Goal: Information Seeking & Learning: Find specific fact

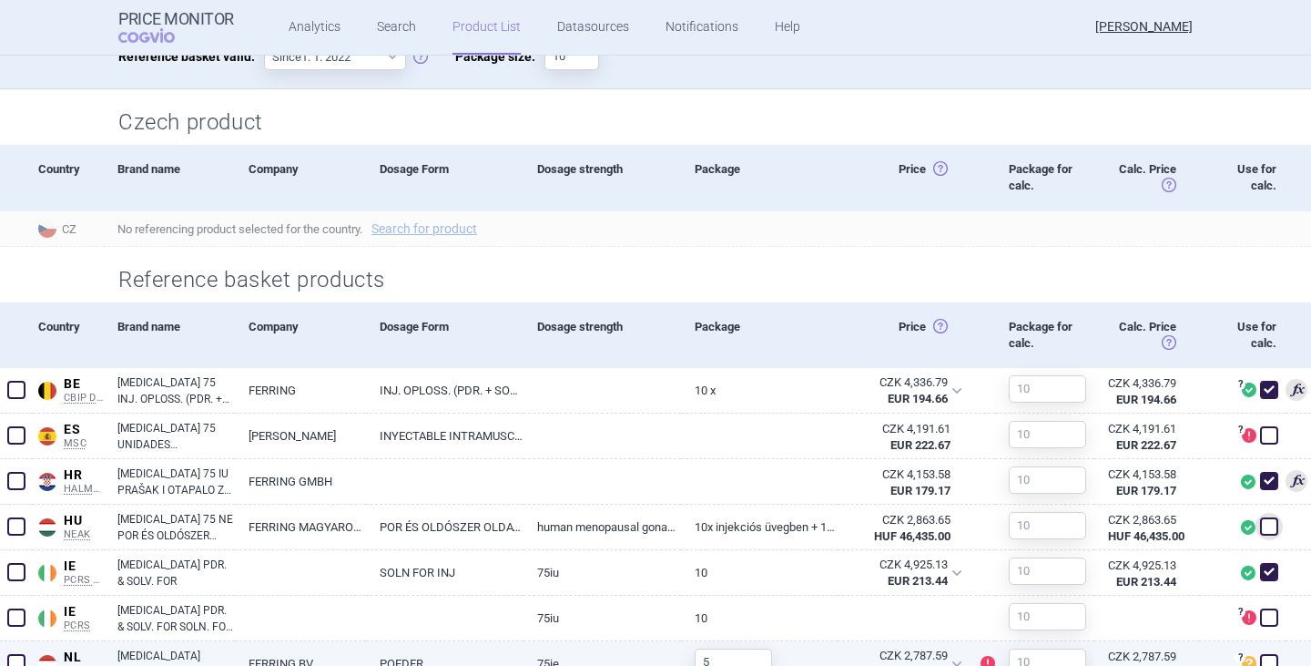
scroll to position [637, 0]
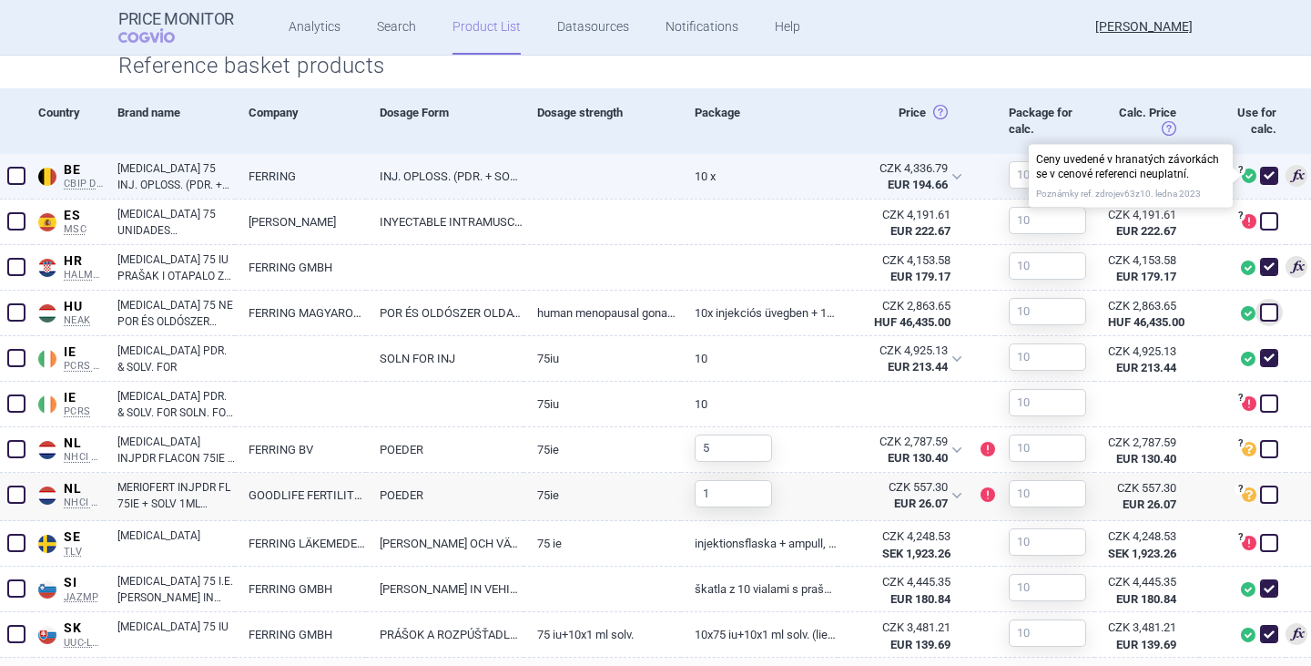
click at [1242, 178] on span at bounding box center [1249, 175] width 15 height 15
click at [941, 177] on div "CZK 4,336.79 EUR 194.66" at bounding box center [906, 177] width 136 height 46
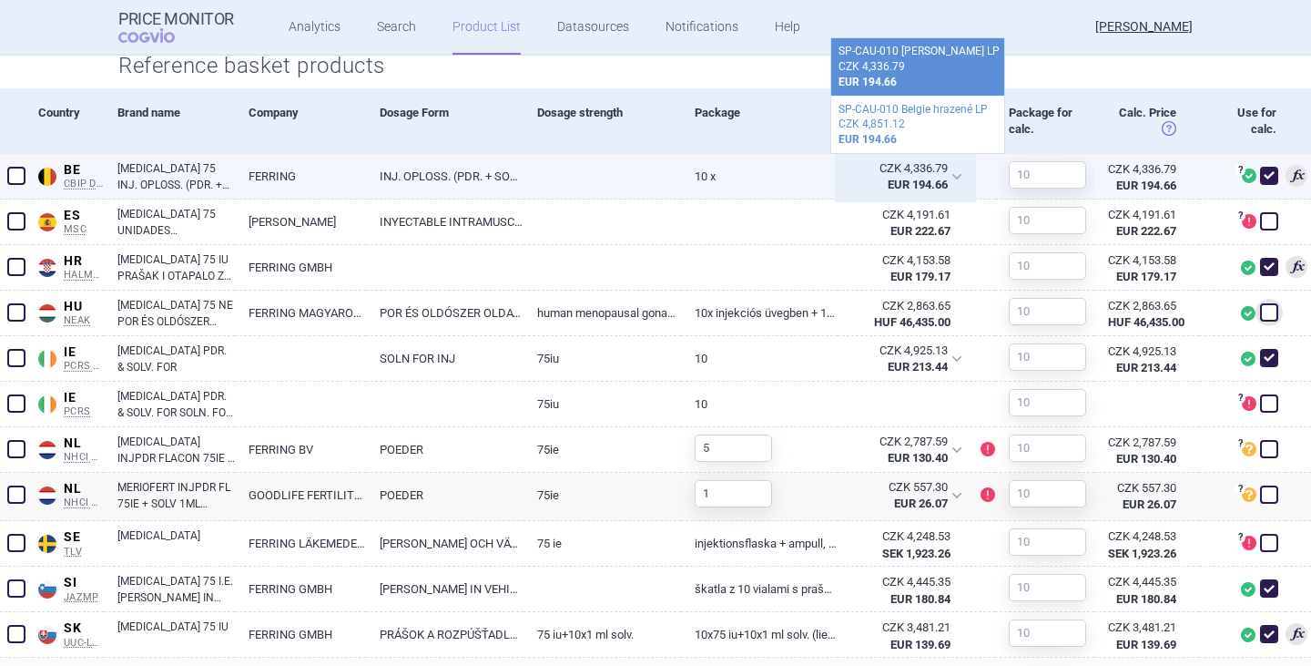
click at [941, 177] on div "CZK 4,336.79 EUR 194.66" at bounding box center [906, 177] width 136 height 46
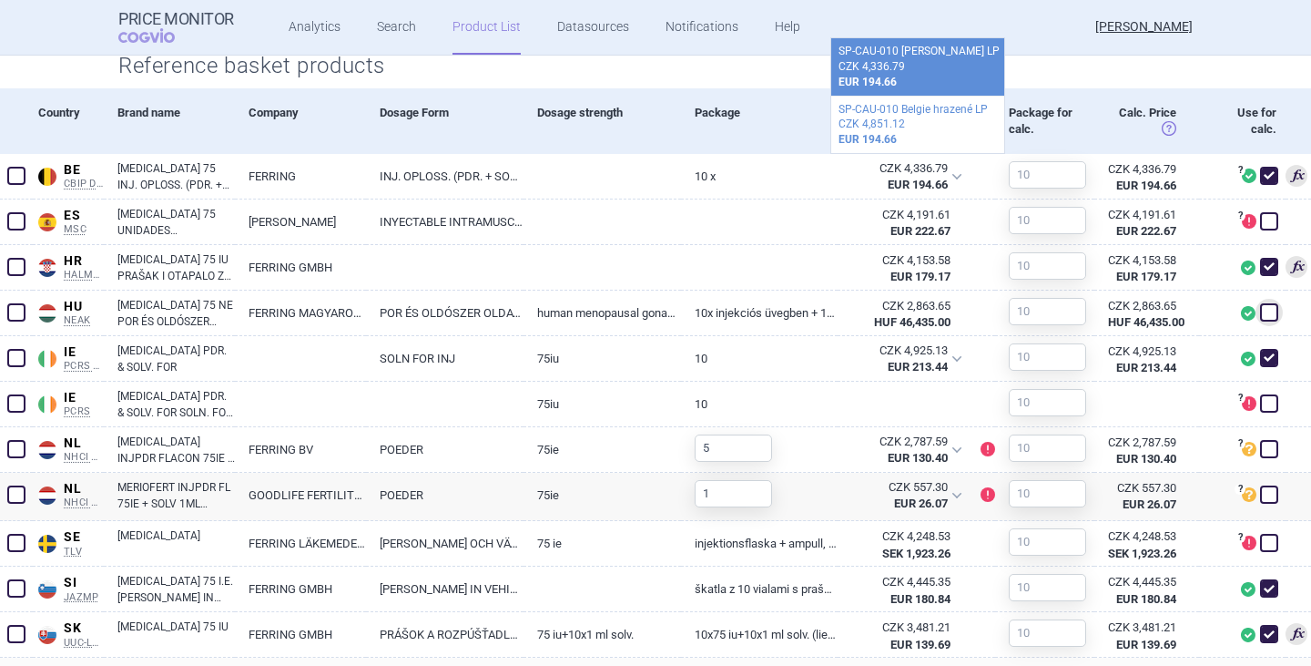
click at [795, 85] on div "Reference basket products" at bounding box center [655, 61] width 1147 height 56
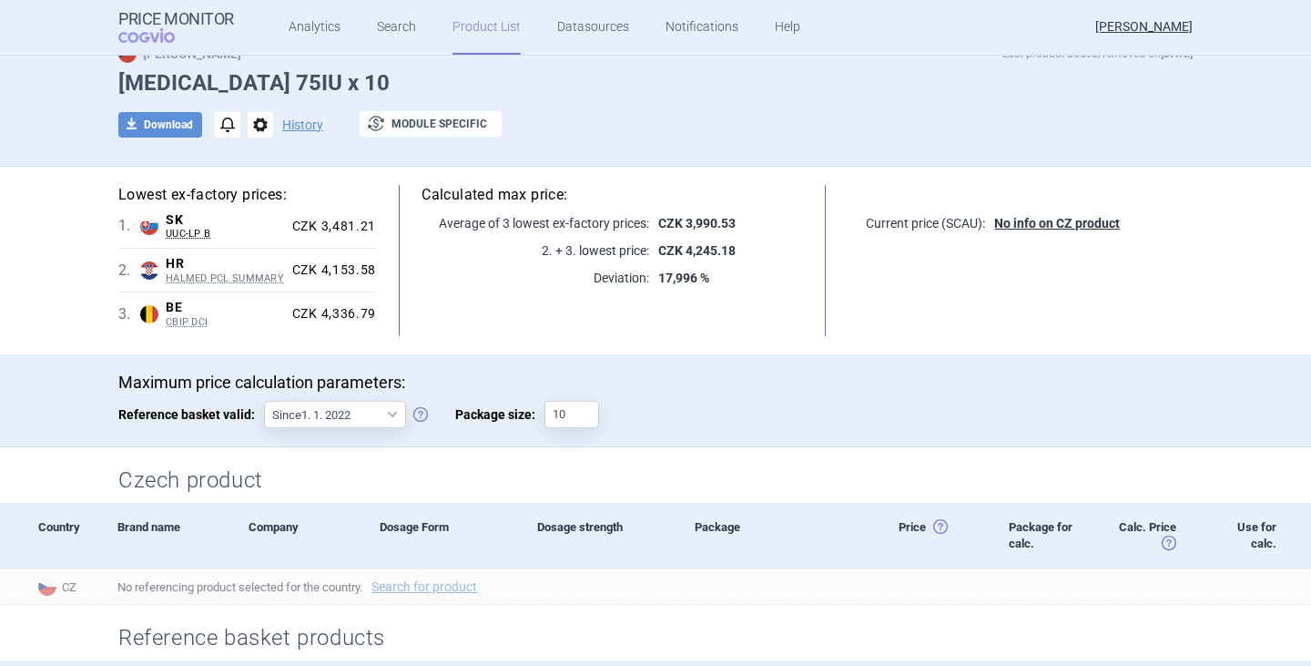
scroll to position [0, 0]
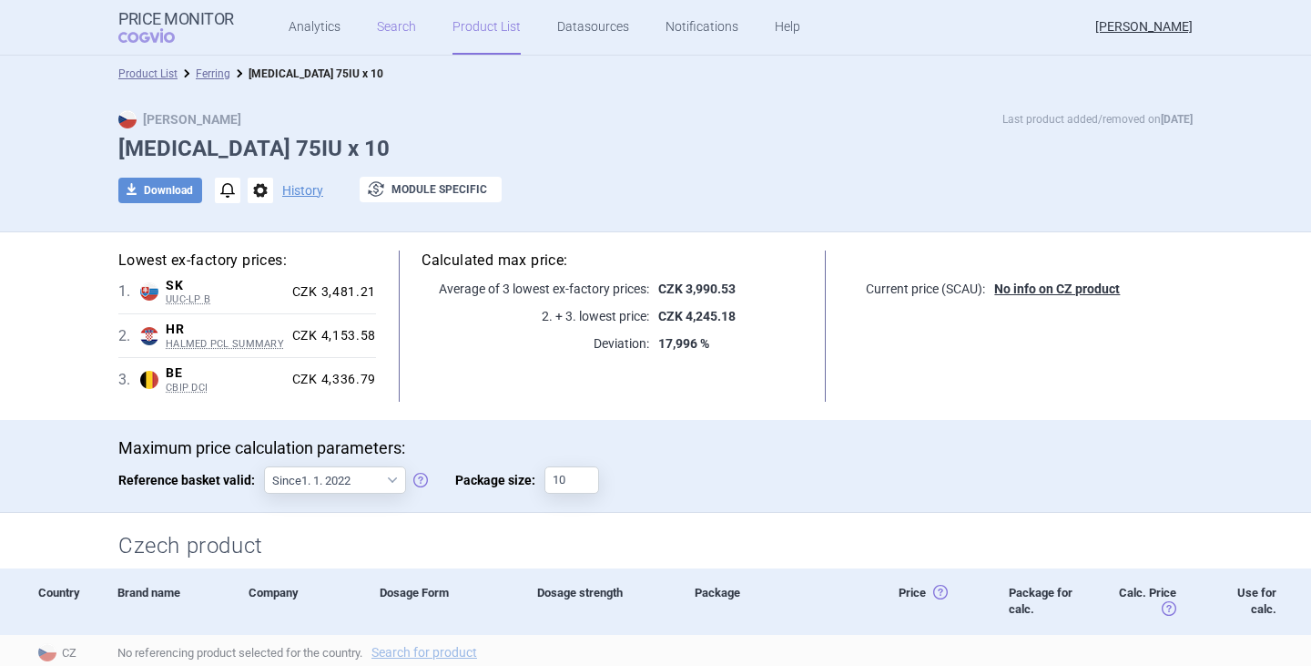
click at [380, 38] on link "Search" at bounding box center [396, 27] width 39 height 55
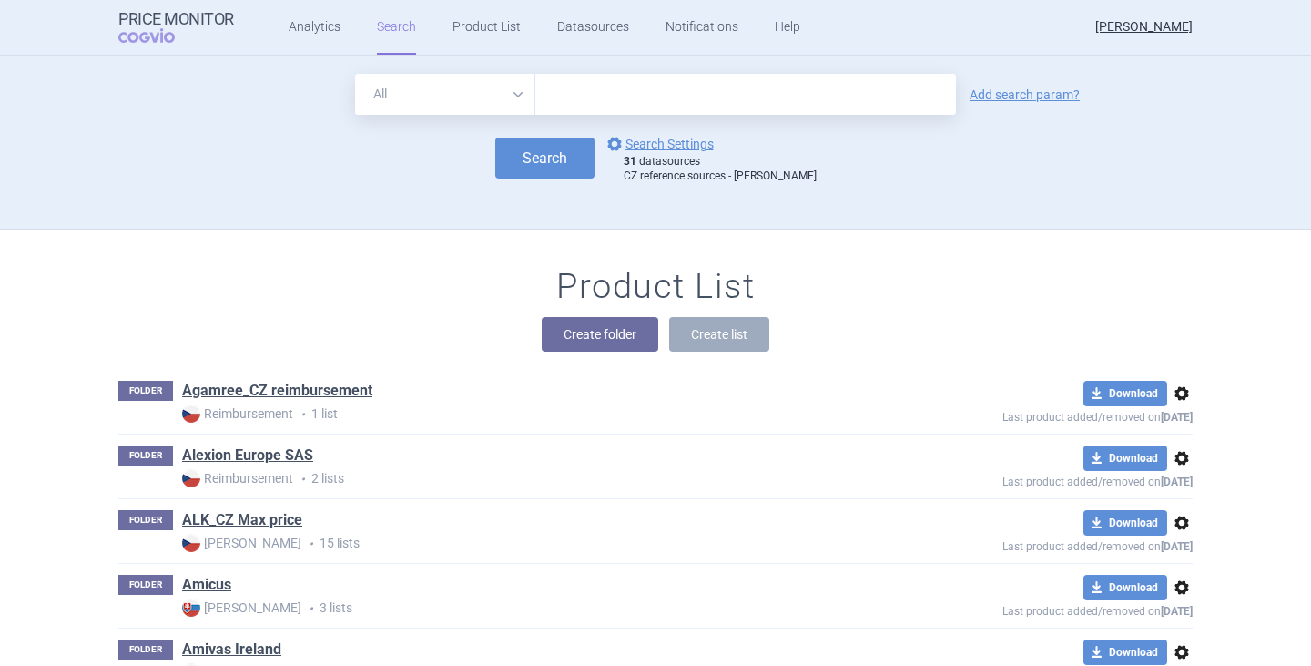
click at [548, 96] on input "text" at bounding box center [745, 94] width 421 height 41
type input "[MEDICAL_DATA]"
click at [563, 155] on button "Search" at bounding box center [544, 157] width 99 height 41
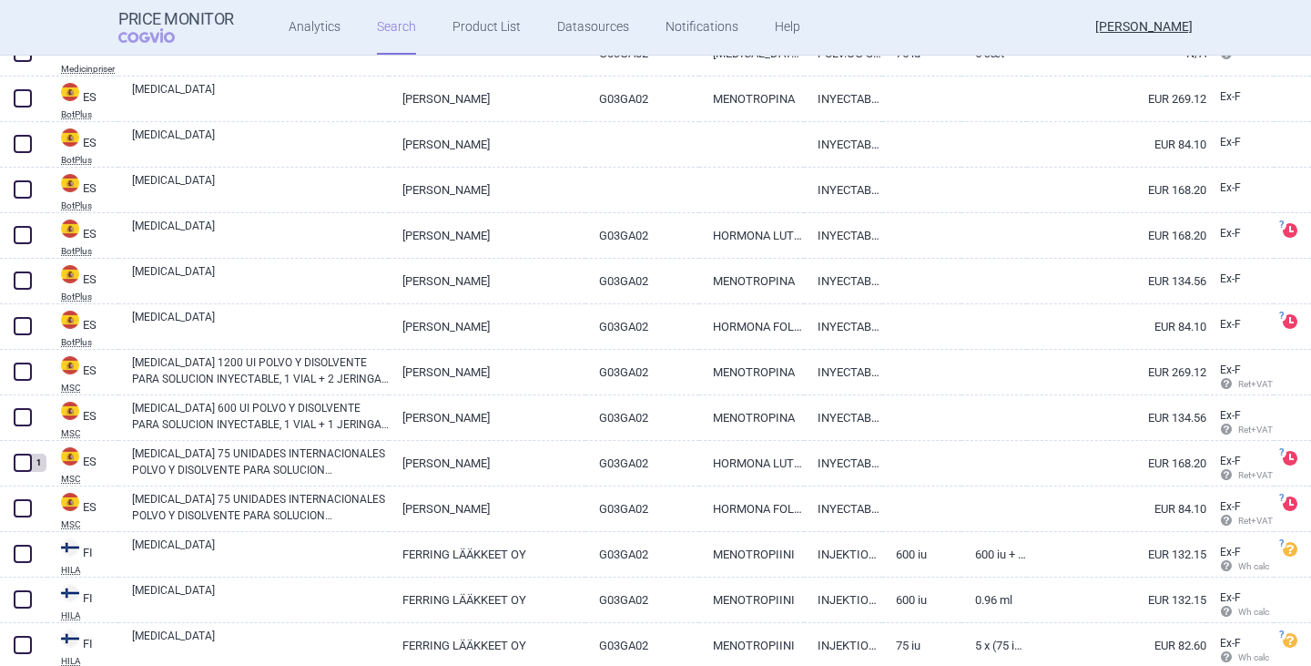
scroll to position [2094, 0]
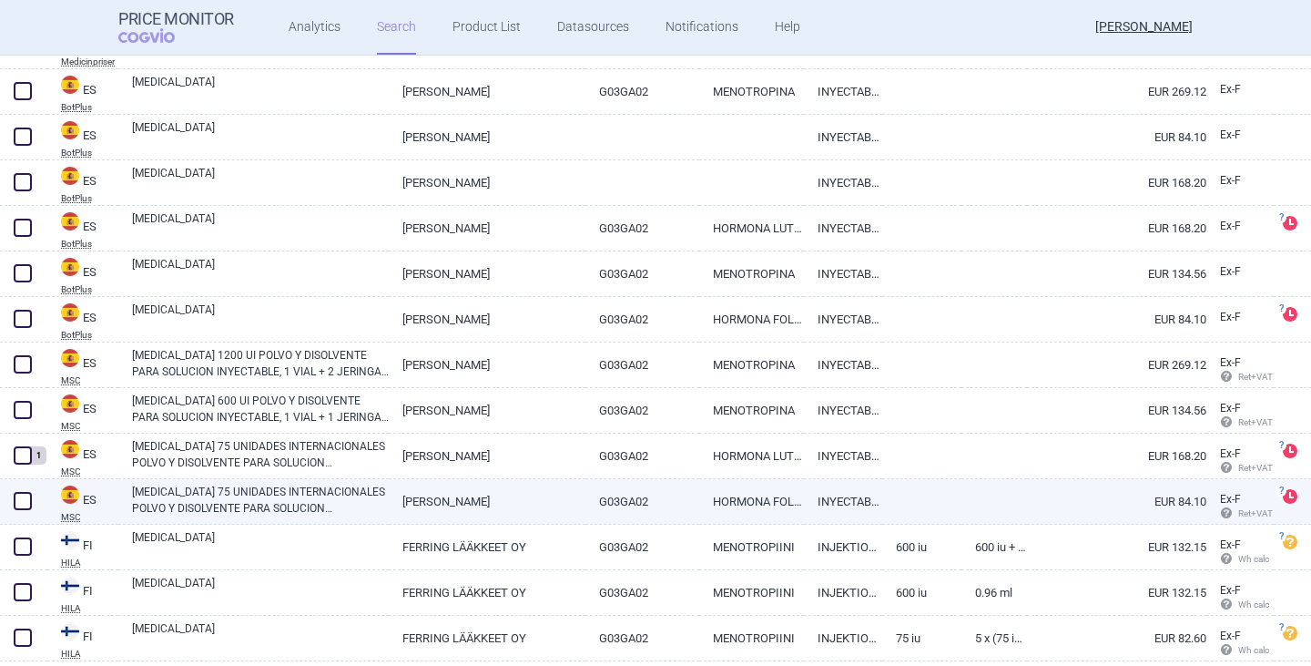
click at [258, 501] on link "[MEDICAL_DATA] 75 UNIDADES INTERNACIONALES POLVO Y DISOLVENTE PARA SOLUCION INY…" at bounding box center [260, 499] width 257 height 33
select select "EUR"
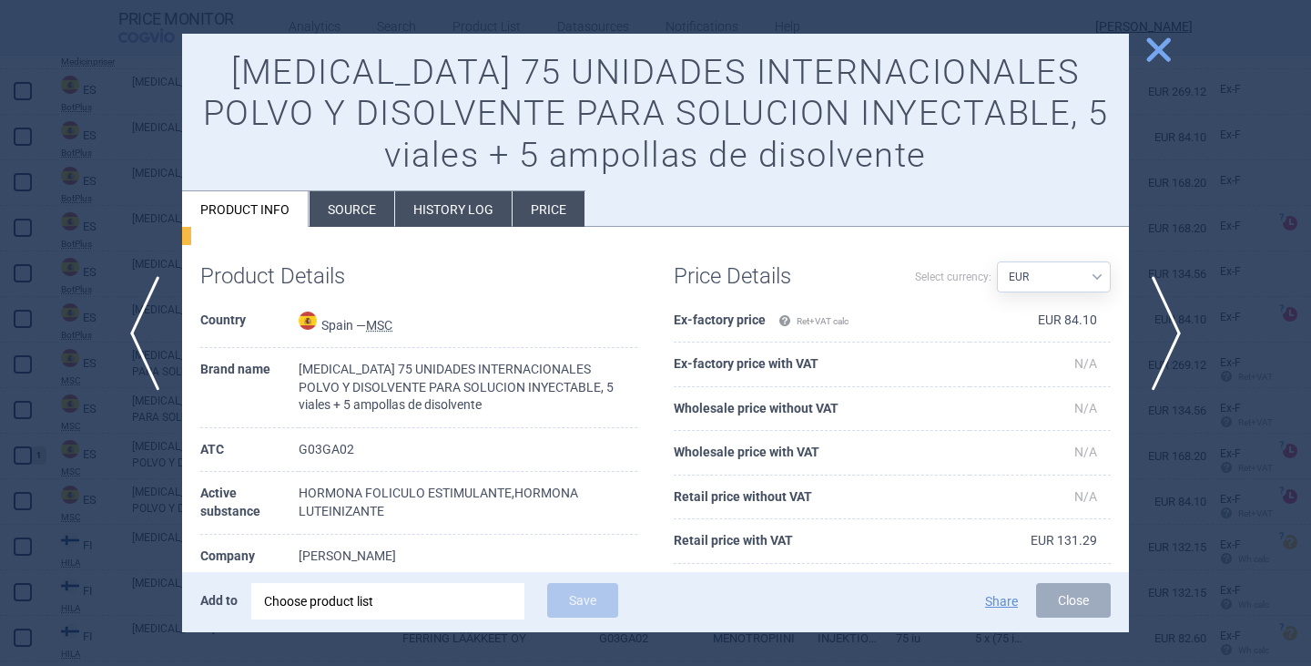
scroll to position [182, 0]
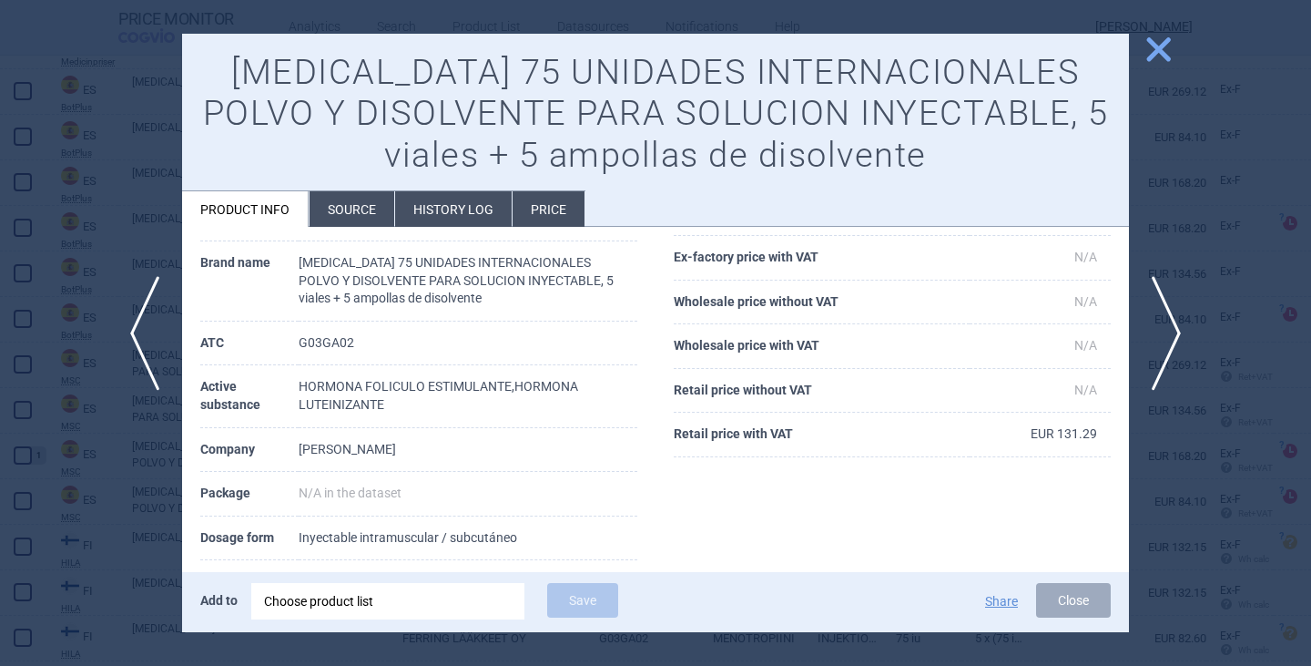
click at [1146, 47] on span "close" at bounding box center [1159, 50] width 32 height 32
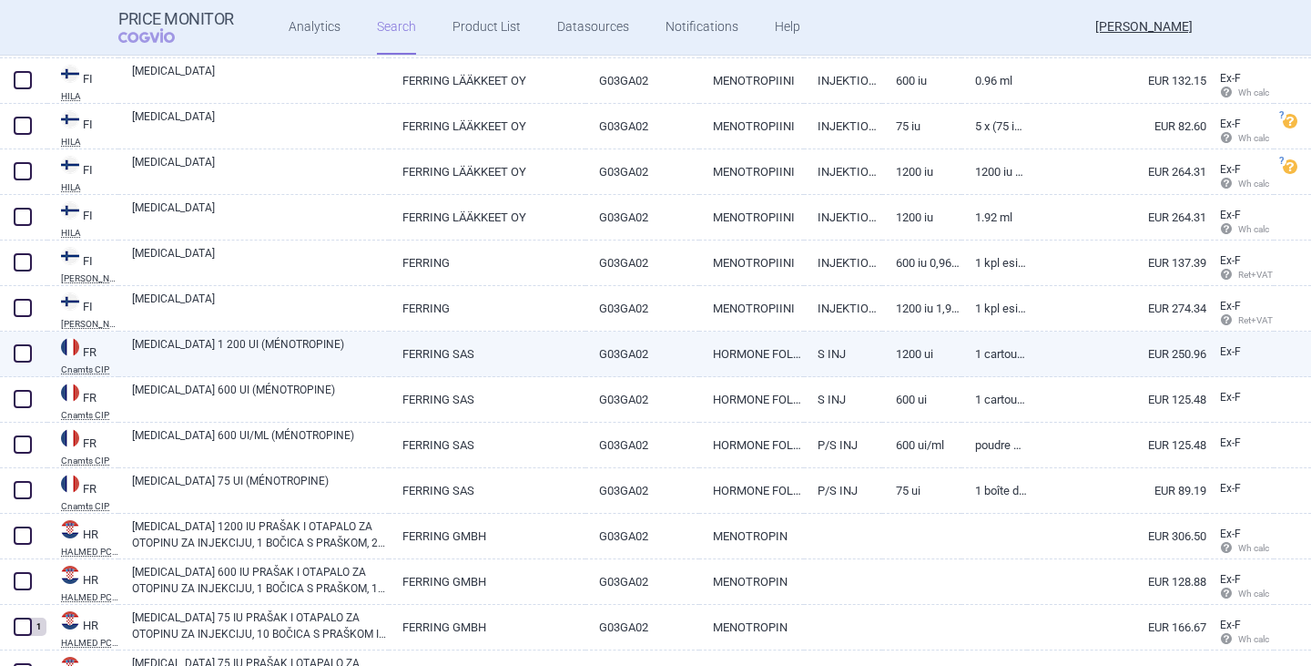
scroll to position [2640, 0]
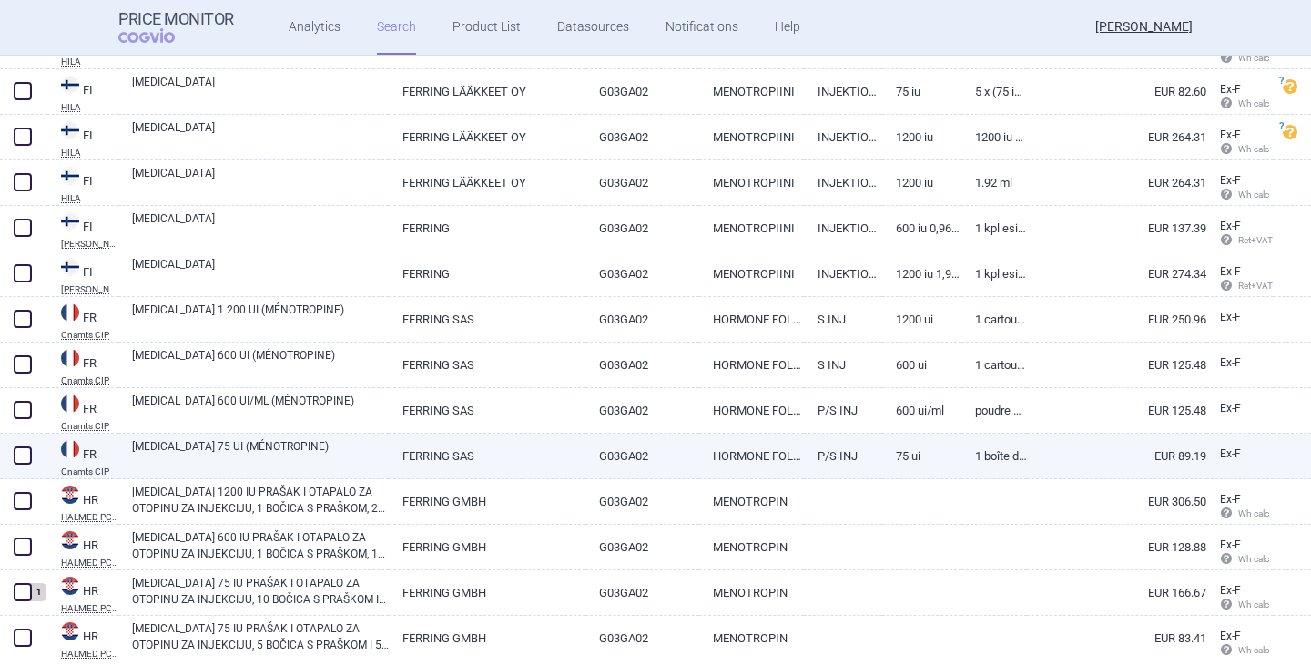
click at [247, 451] on link "[MEDICAL_DATA] 75 UI (MÉNOTROPINE)" at bounding box center [260, 454] width 257 height 33
select select "EUR"
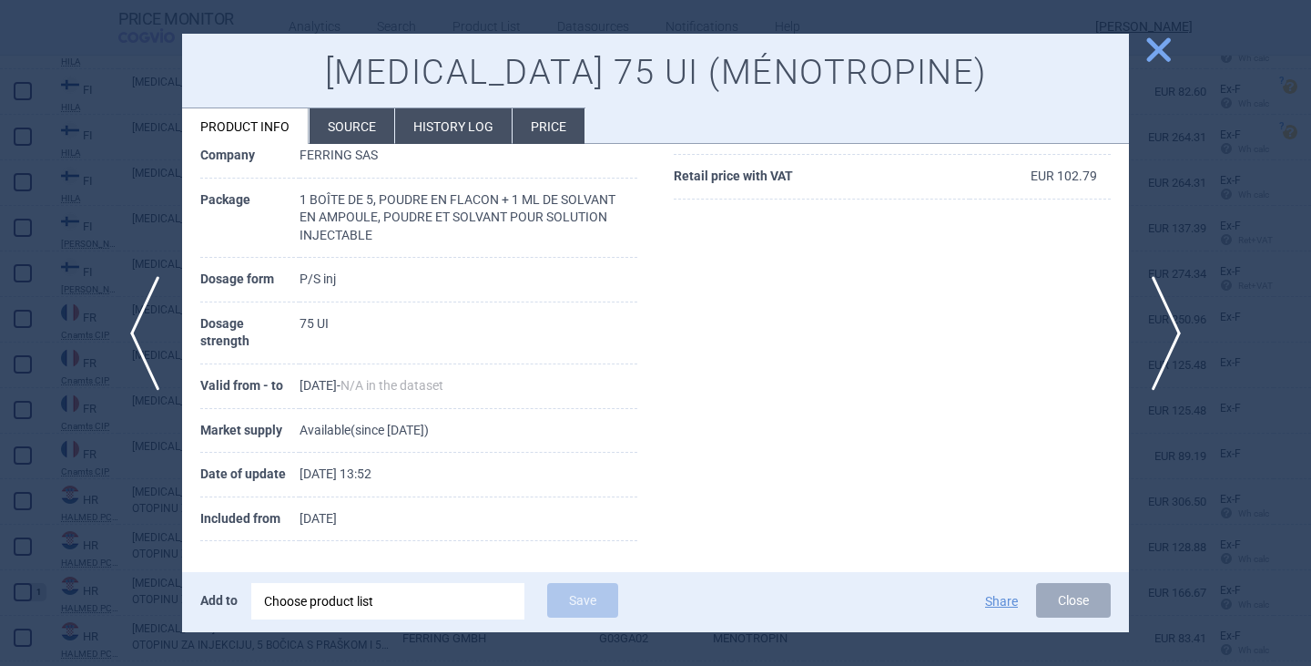
scroll to position [288, 0]
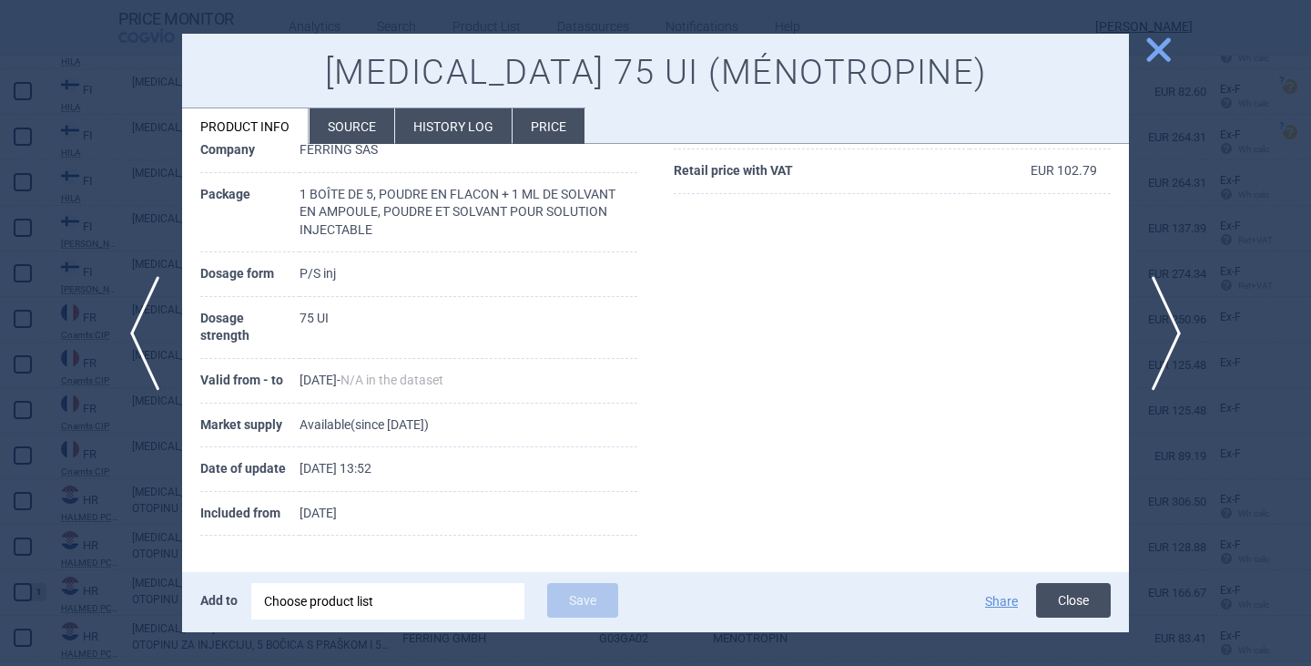
click at [1068, 609] on button "Close" at bounding box center [1073, 600] width 75 height 35
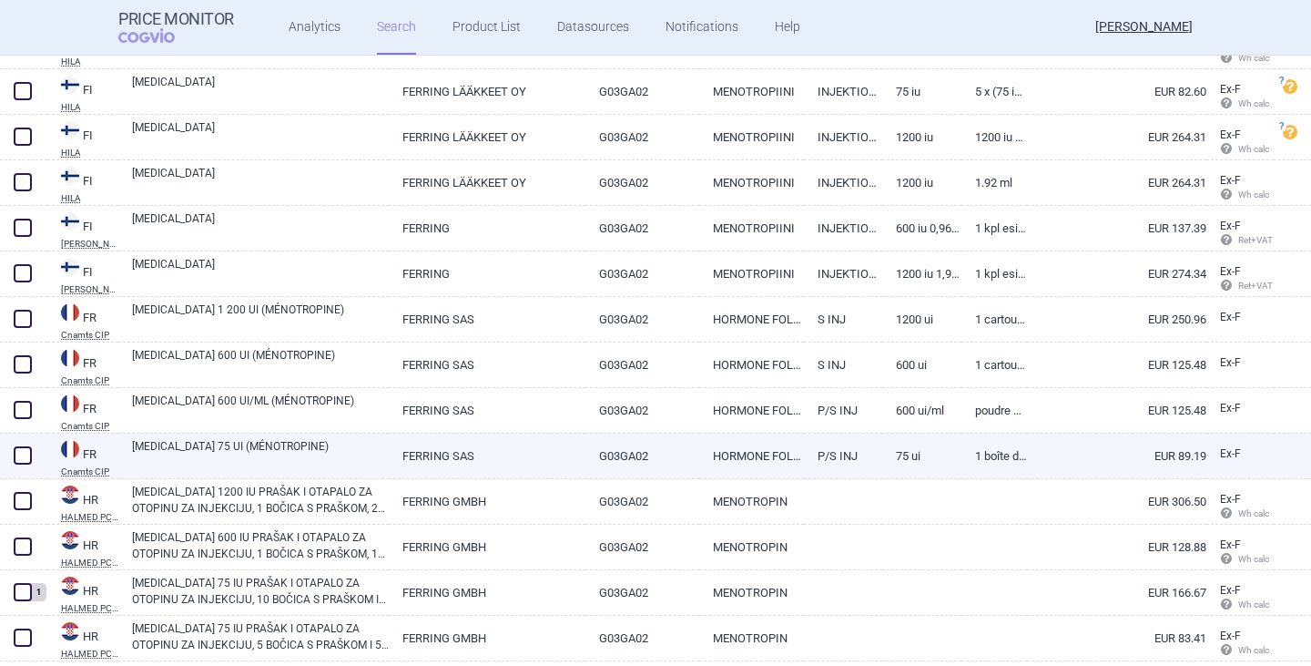
click at [28, 452] on span at bounding box center [23, 455] width 18 height 18
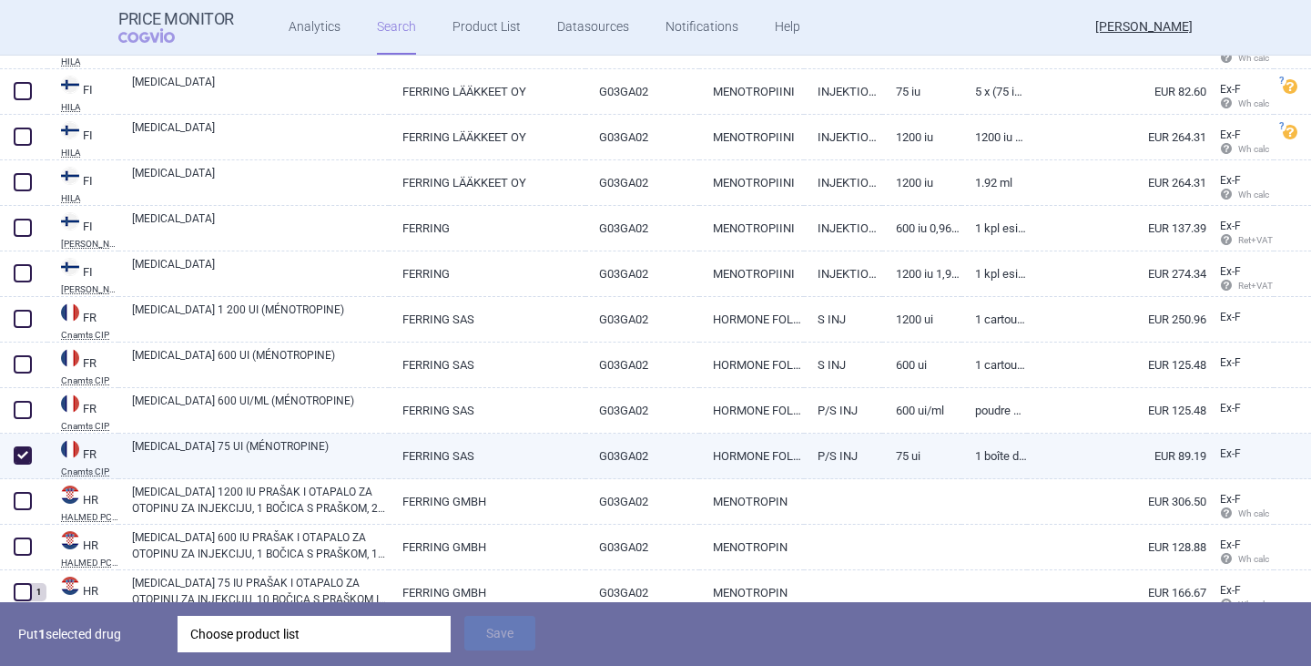
checkbox input "true"
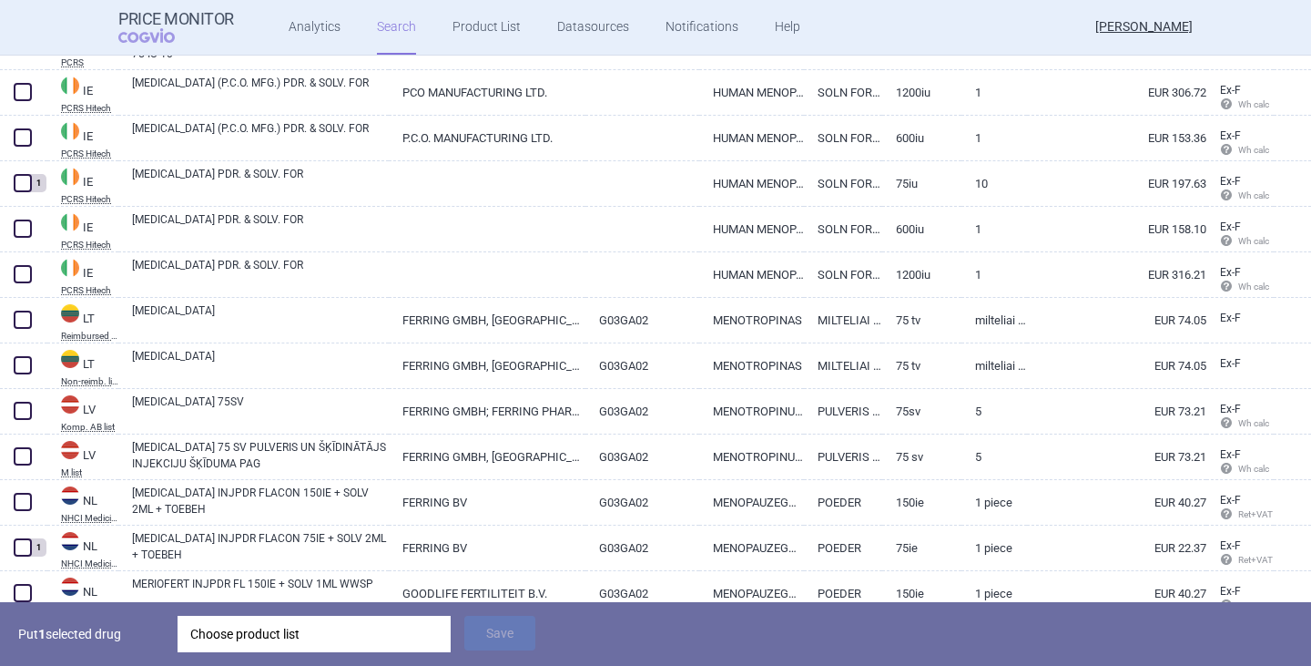
scroll to position [3733, 0]
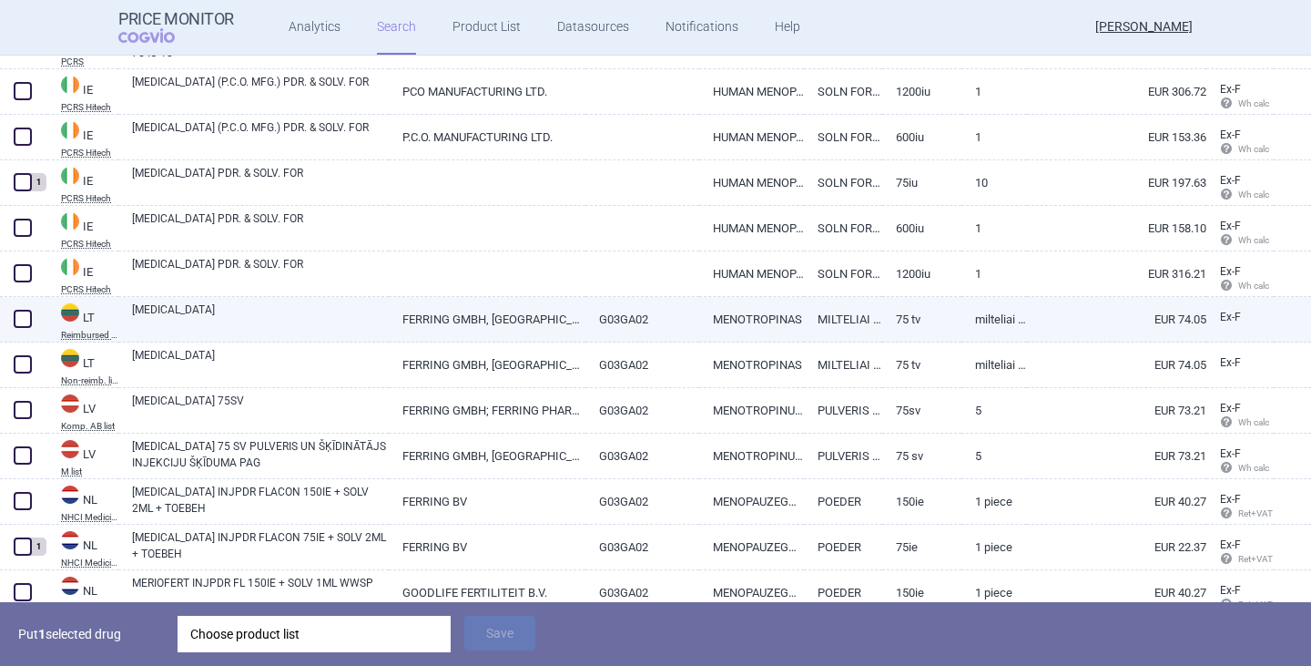
click at [183, 309] on link "[MEDICAL_DATA]" at bounding box center [260, 317] width 257 height 33
select select "EUR"
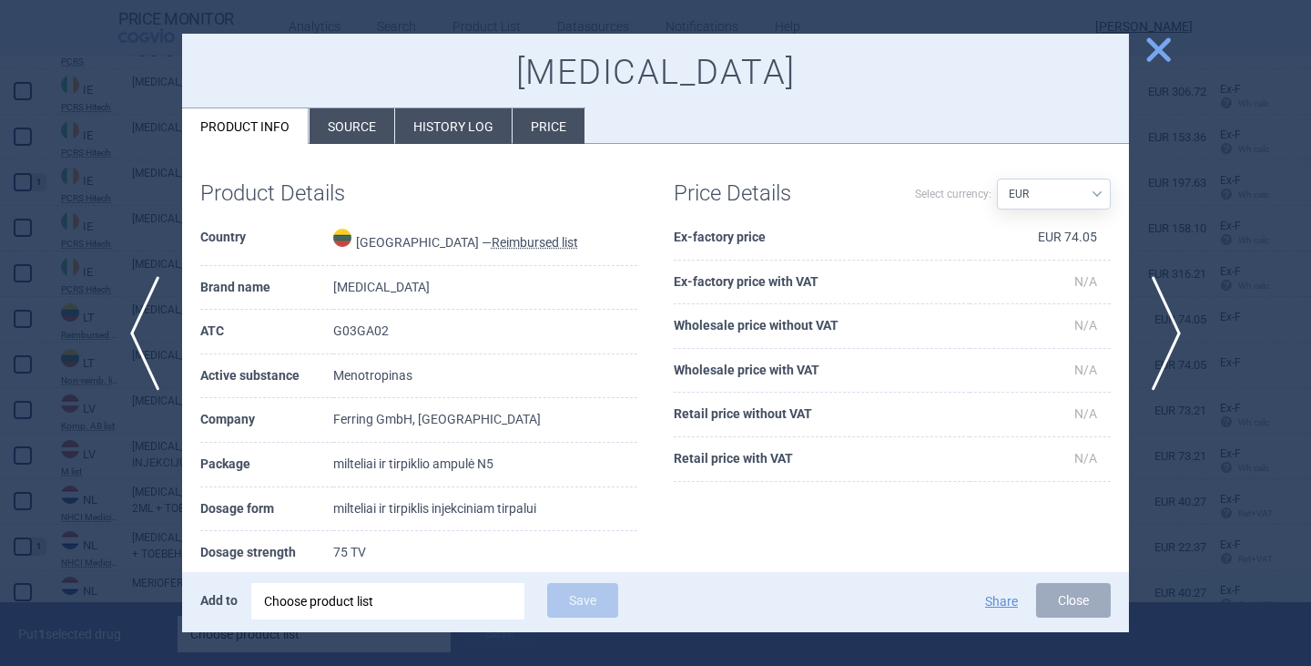
click at [1058, 599] on button "Close" at bounding box center [1073, 600] width 75 height 35
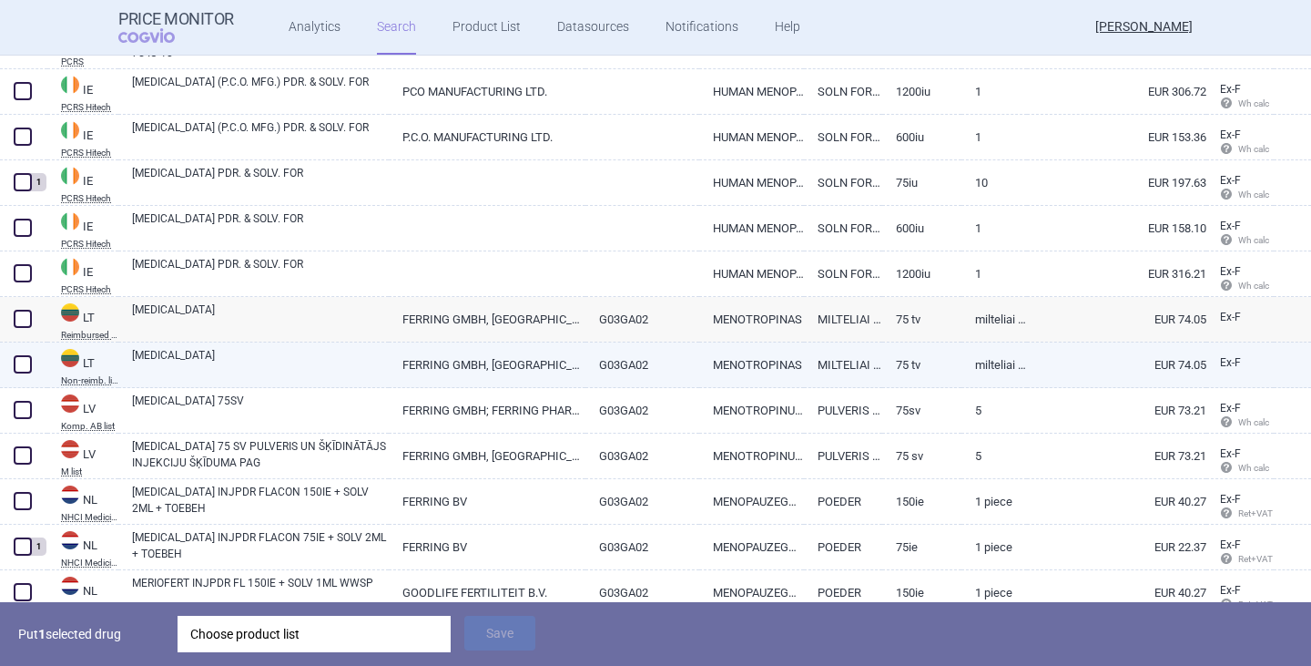
click at [169, 371] on link "[MEDICAL_DATA]" at bounding box center [260, 363] width 257 height 33
select select "EUR"
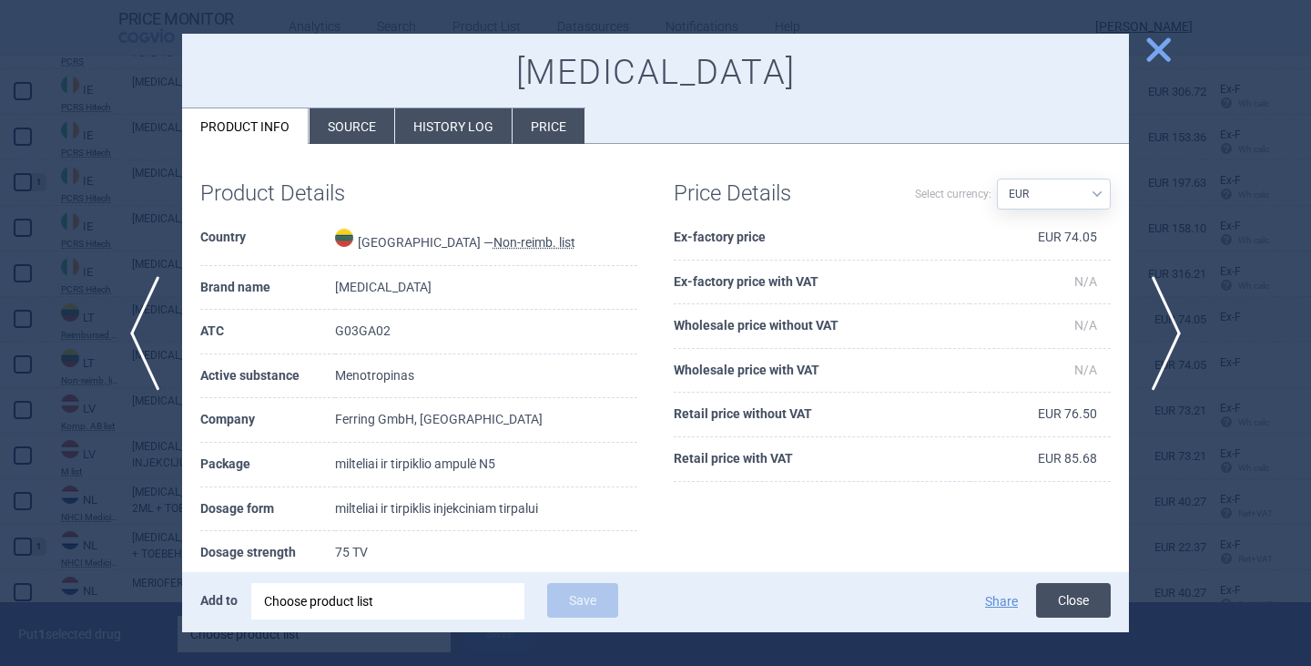
click at [1051, 595] on button "Close" at bounding box center [1073, 600] width 75 height 35
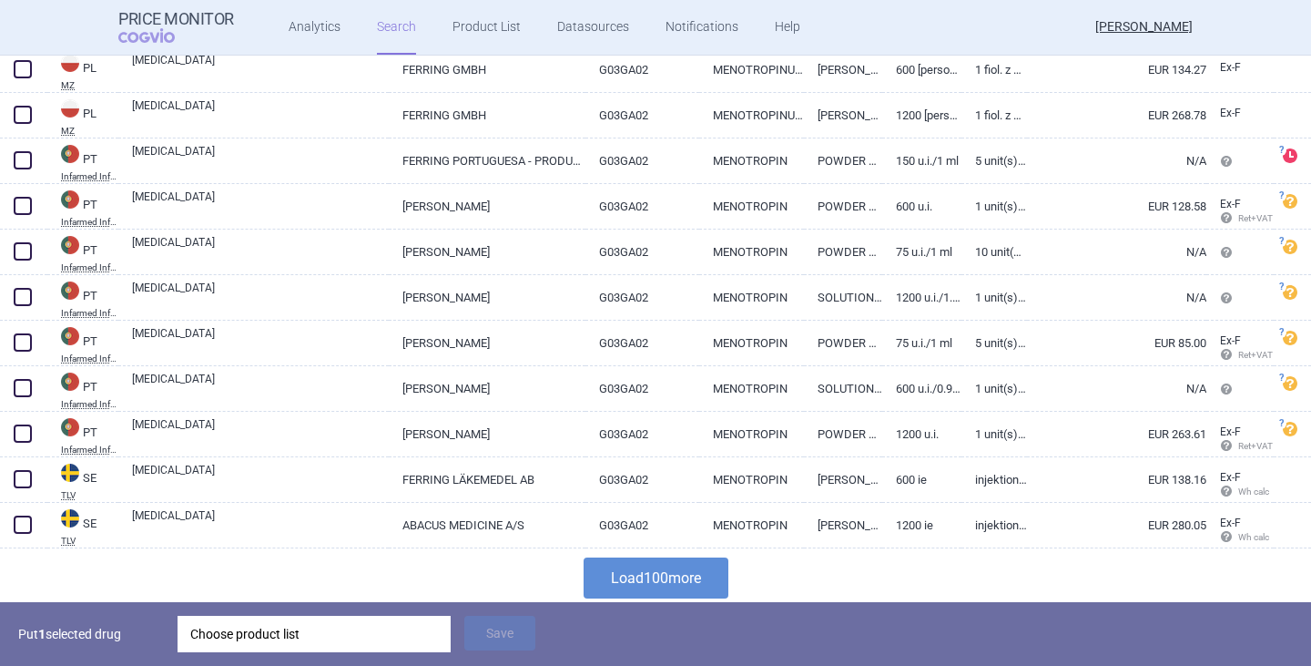
scroll to position [4397, 0]
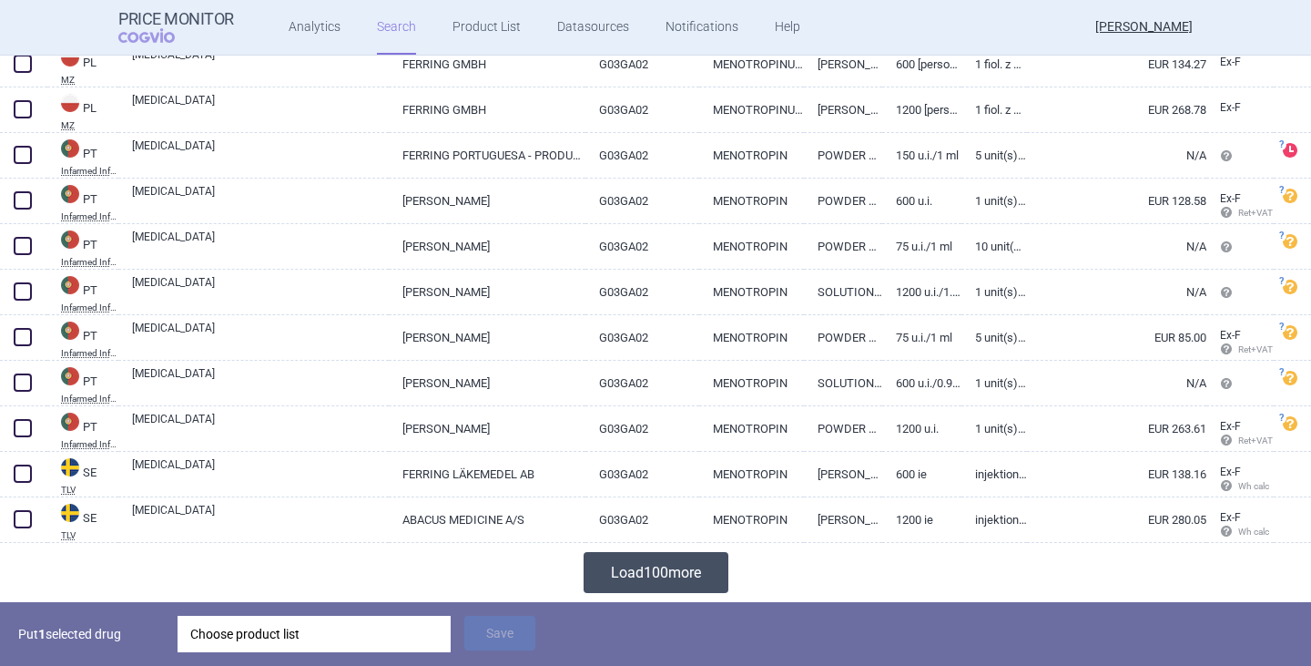
click at [686, 576] on button "Load 100 more" at bounding box center [656, 572] width 145 height 41
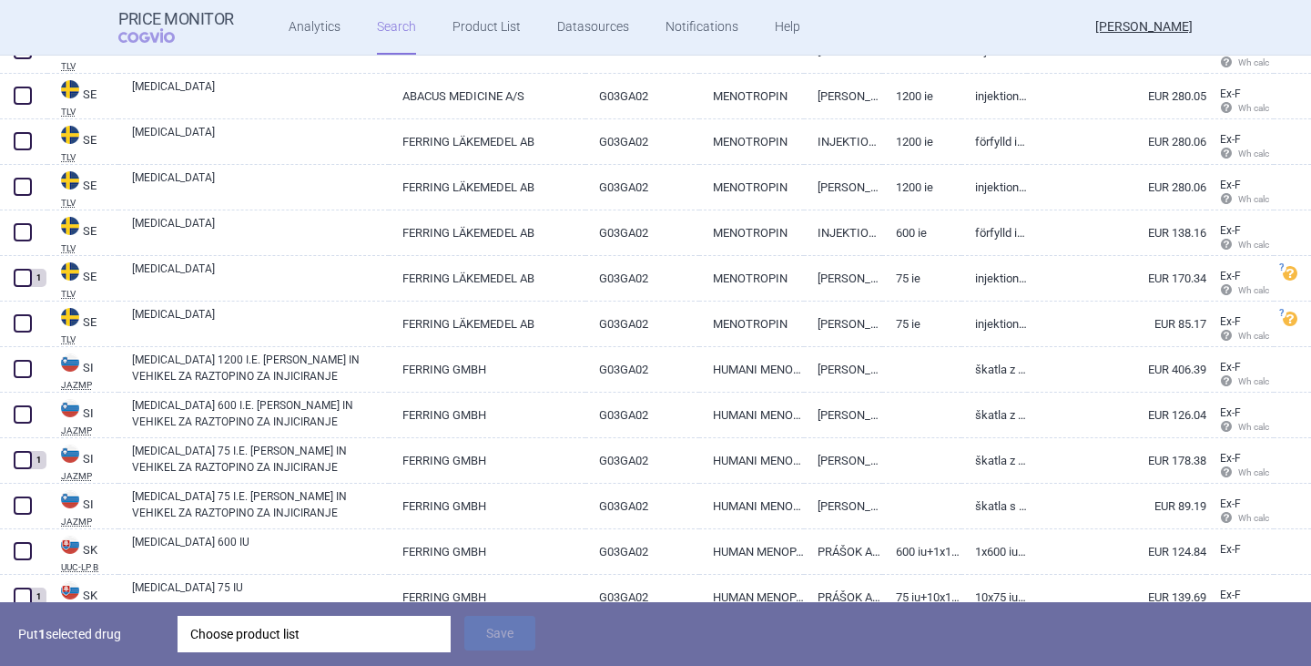
scroll to position [4853, 0]
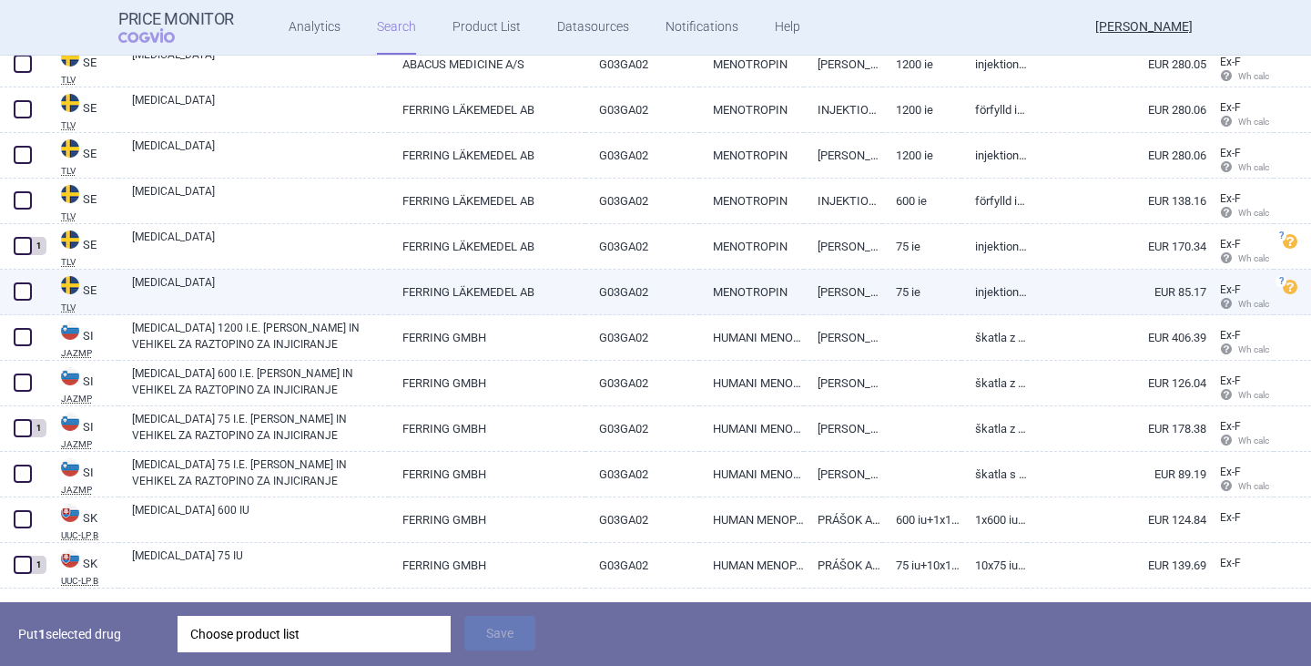
click at [171, 280] on link "[MEDICAL_DATA]" at bounding box center [260, 290] width 257 height 33
select select "EUR"
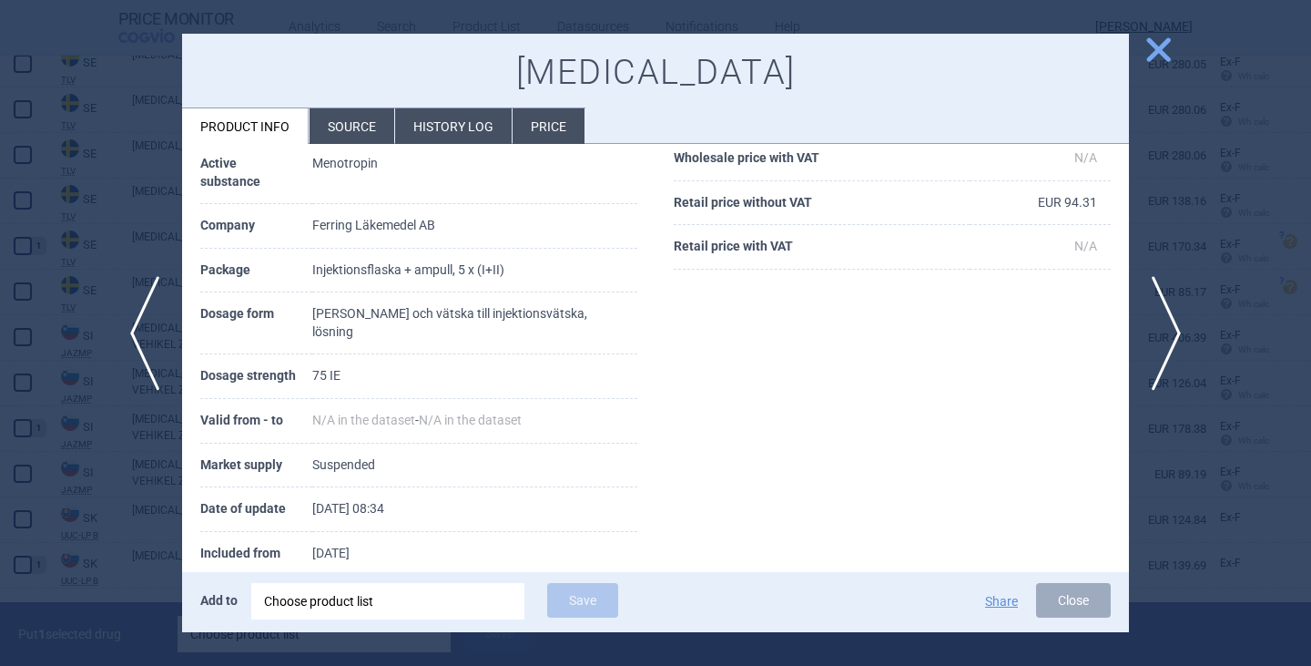
scroll to position [313, 0]
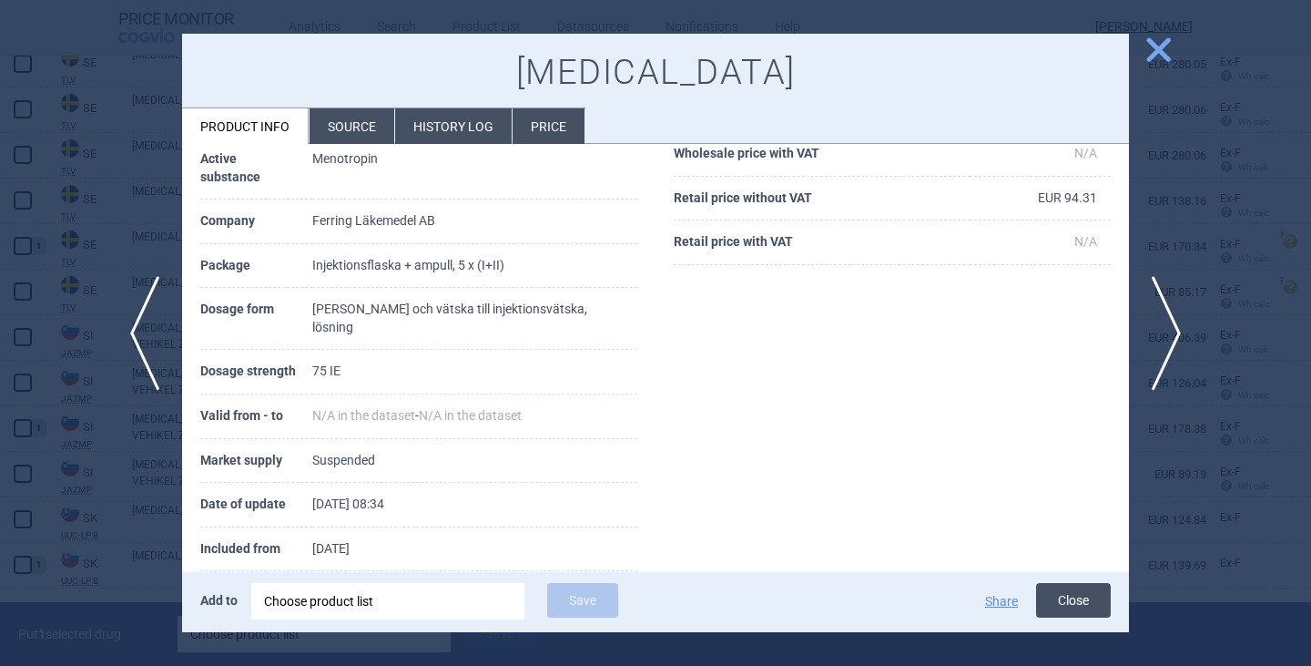
click at [1066, 592] on button "Close" at bounding box center [1073, 600] width 75 height 35
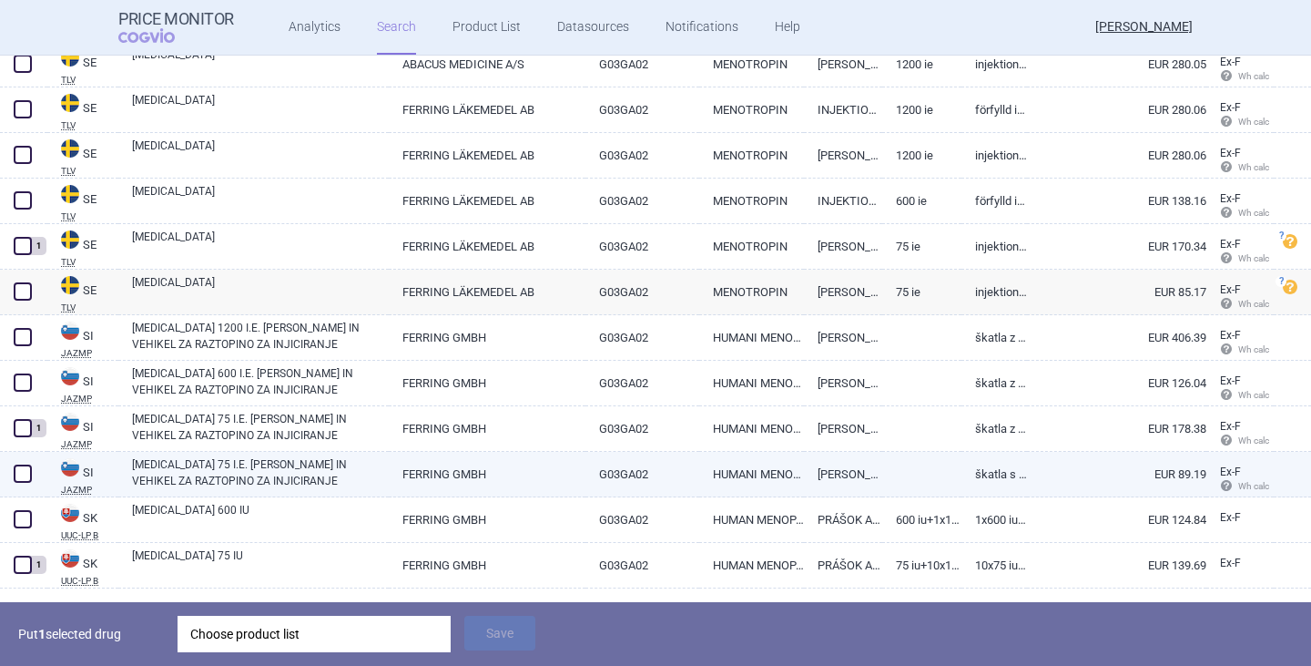
click at [232, 472] on link "[MEDICAL_DATA] 75 I.E. [PERSON_NAME] IN VEHIKEL ZA RAZTOPINO ZA INJICIRANJE" at bounding box center [260, 472] width 257 height 33
select select "EUR"
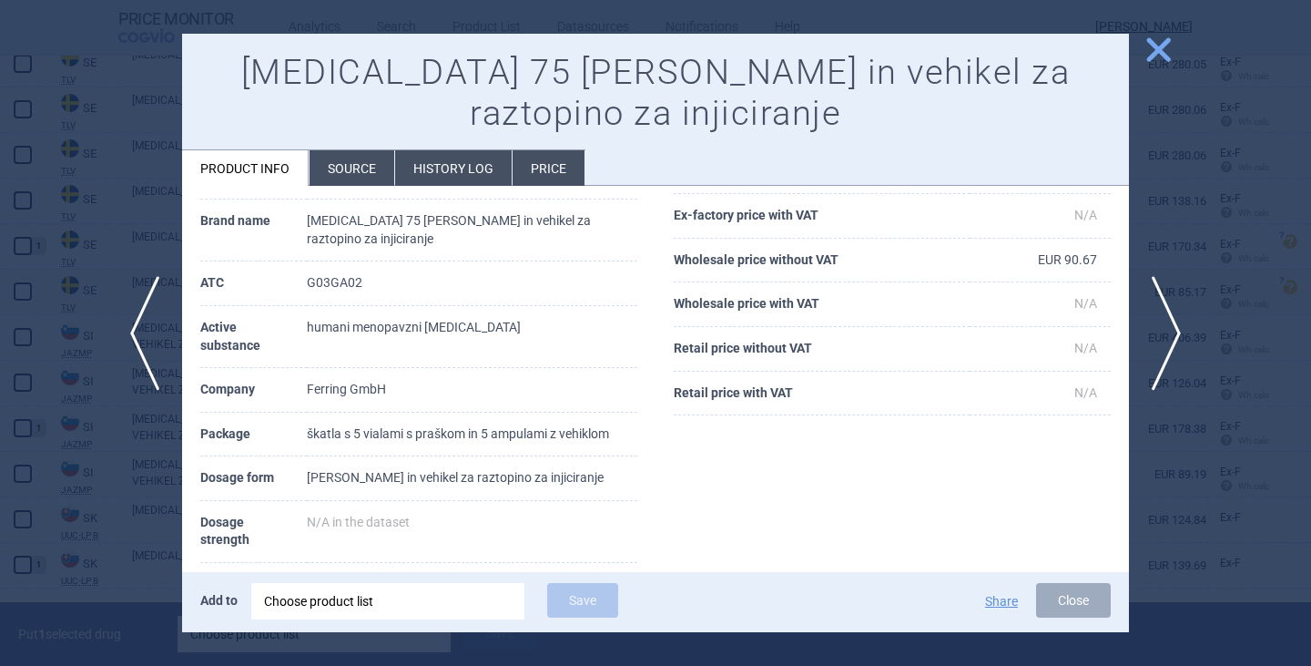
scroll to position [273, 0]
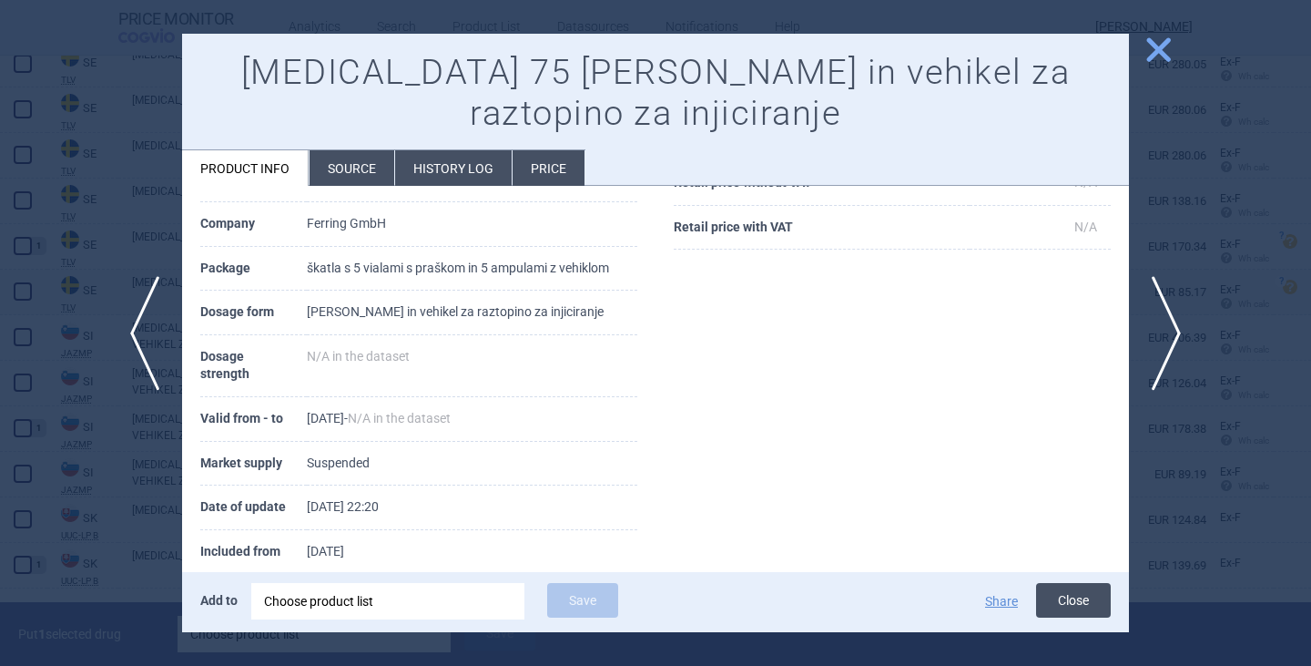
click at [1084, 606] on button "Close" at bounding box center [1073, 600] width 75 height 35
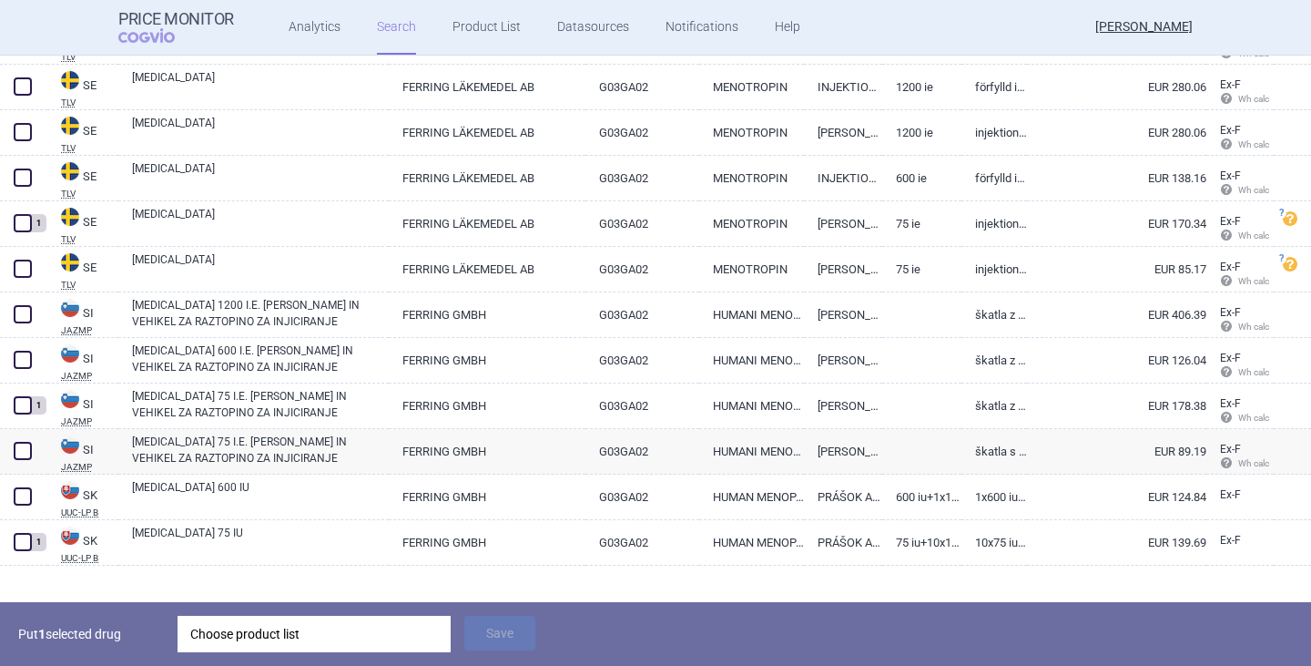
scroll to position [4898, 0]
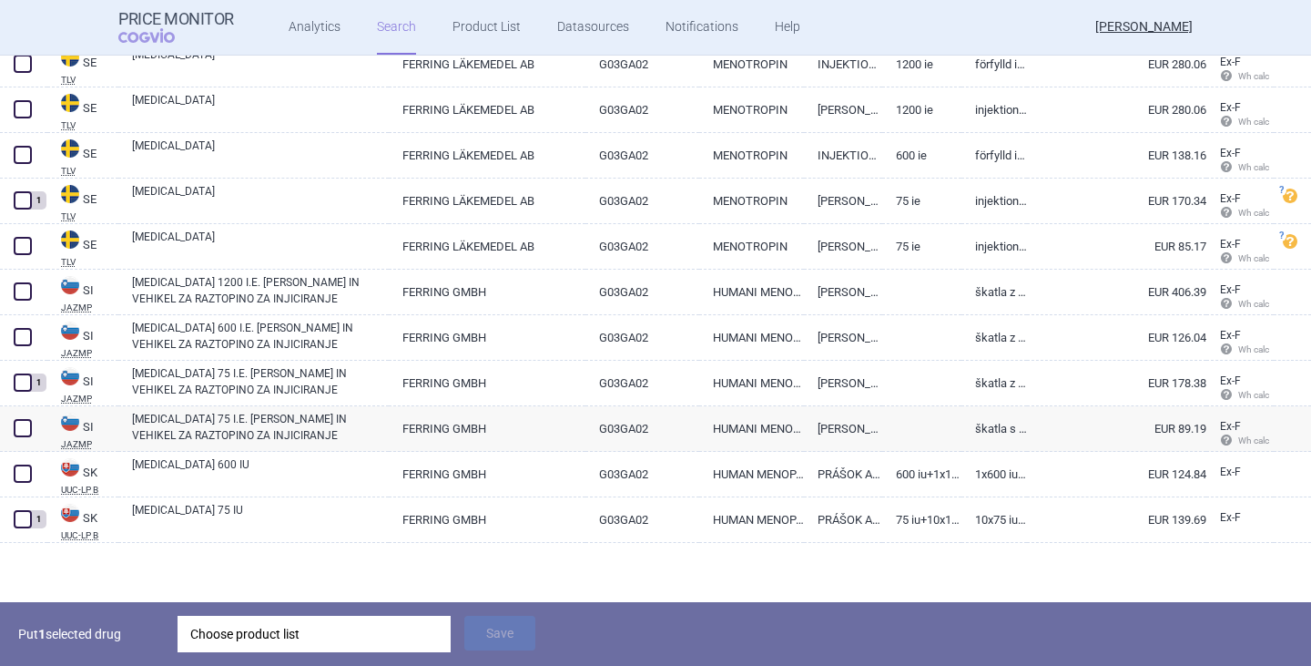
click at [257, 636] on div "Choose product list" at bounding box center [314, 633] width 248 height 36
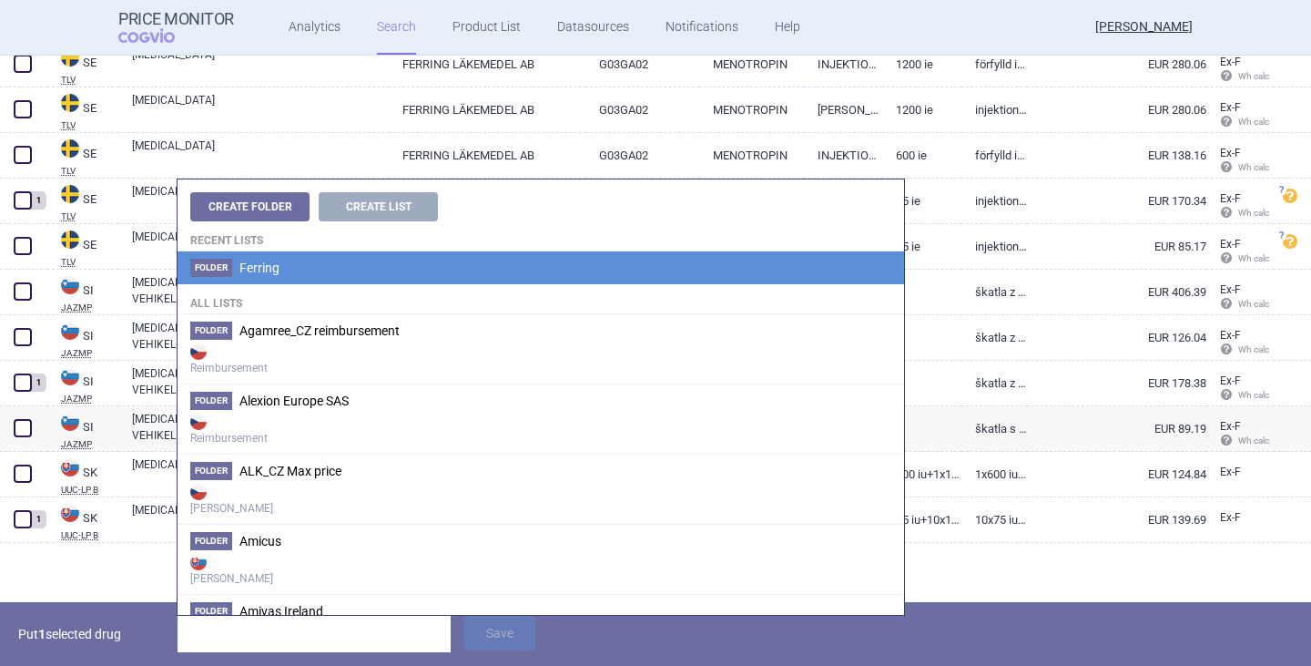
click at [272, 276] on li "Folder Ferring" at bounding box center [541, 267] width 727 height 33
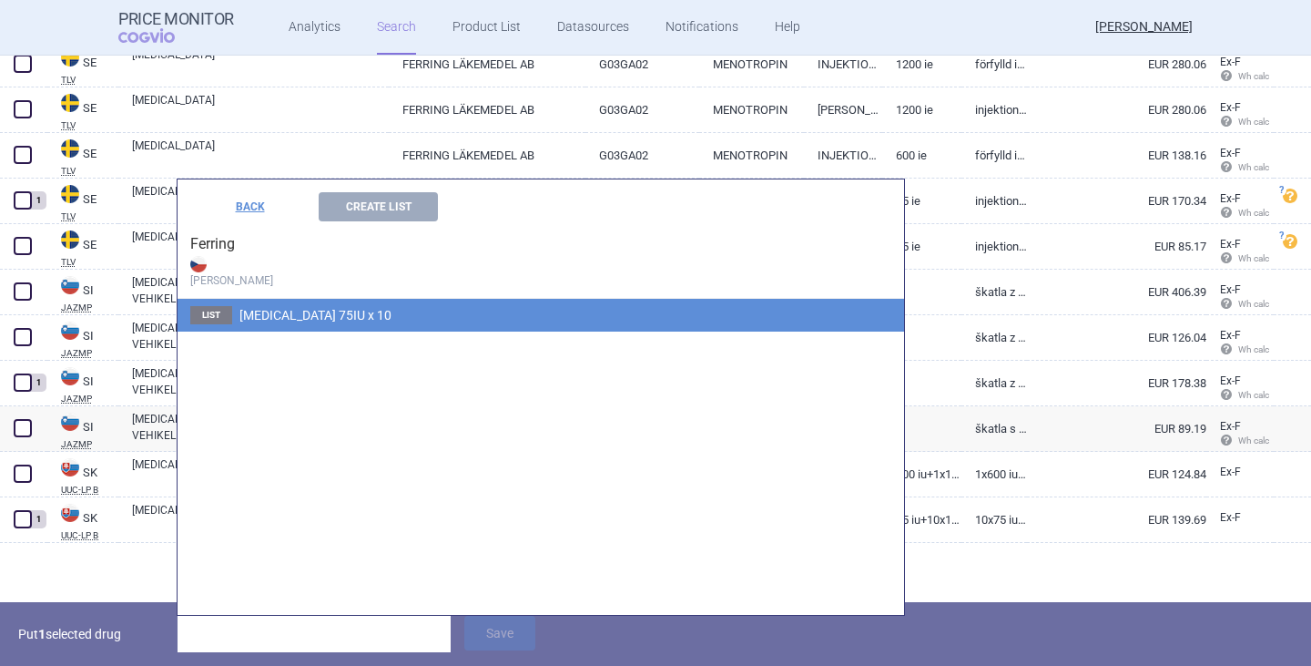
click at [262, 312] on span "[MEDICAL_DATA] 75IU x 10" at bounding box center [315, 315] width 152 height 15
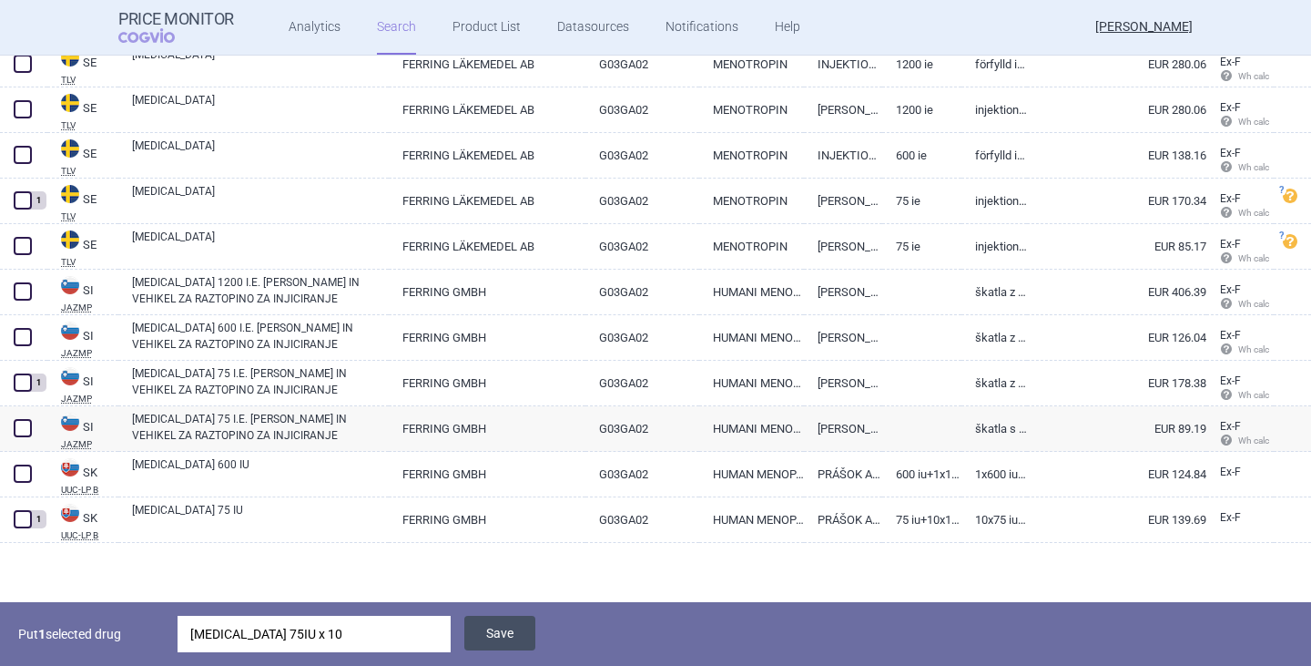
click at [487, 633] on button "Save" at bounding box center [499, 632] width 71 height 35
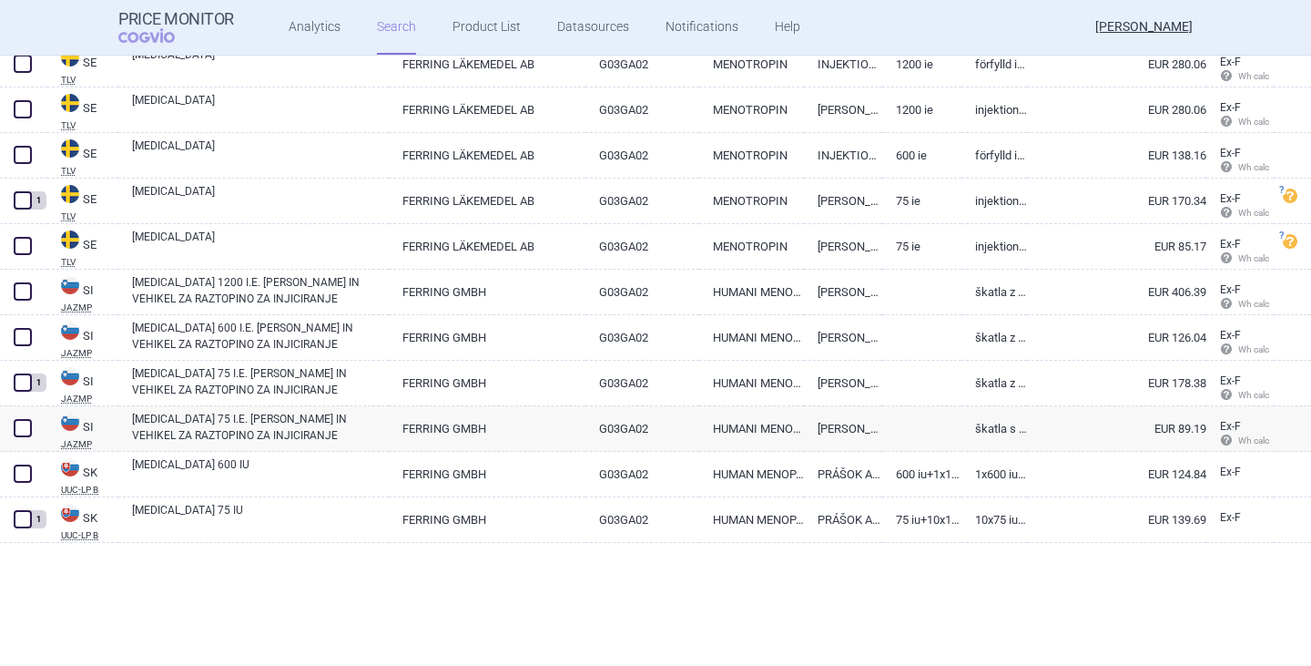
scroll to position [4834, 0]
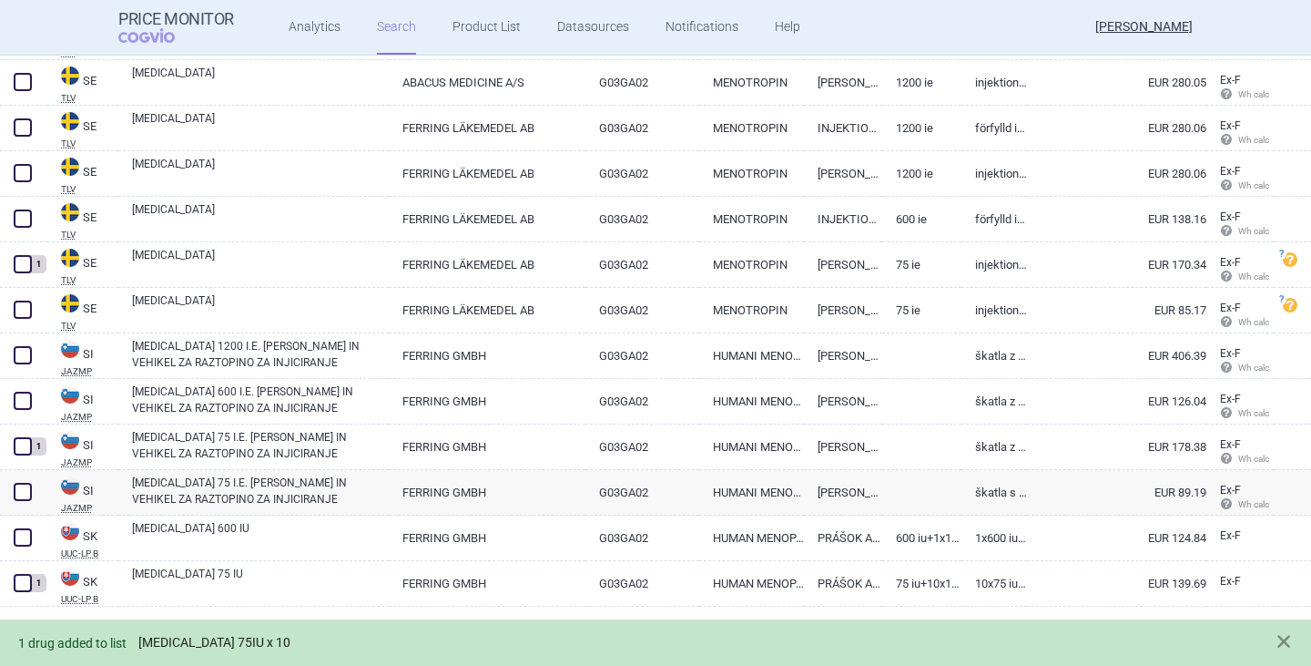
click at [223, 642] on link "[MEDICAL_DATA] 75IU x 10" at bounding box center [214, 642] width 152 height 15
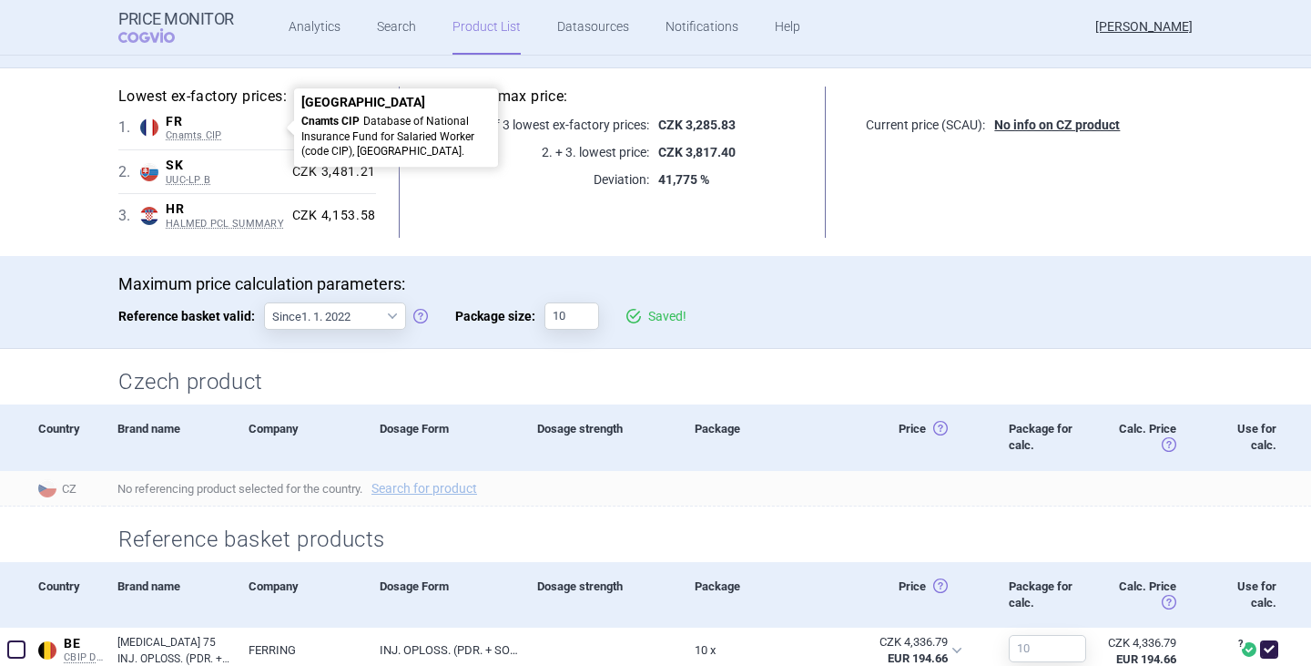
scroll to position [546, 0]
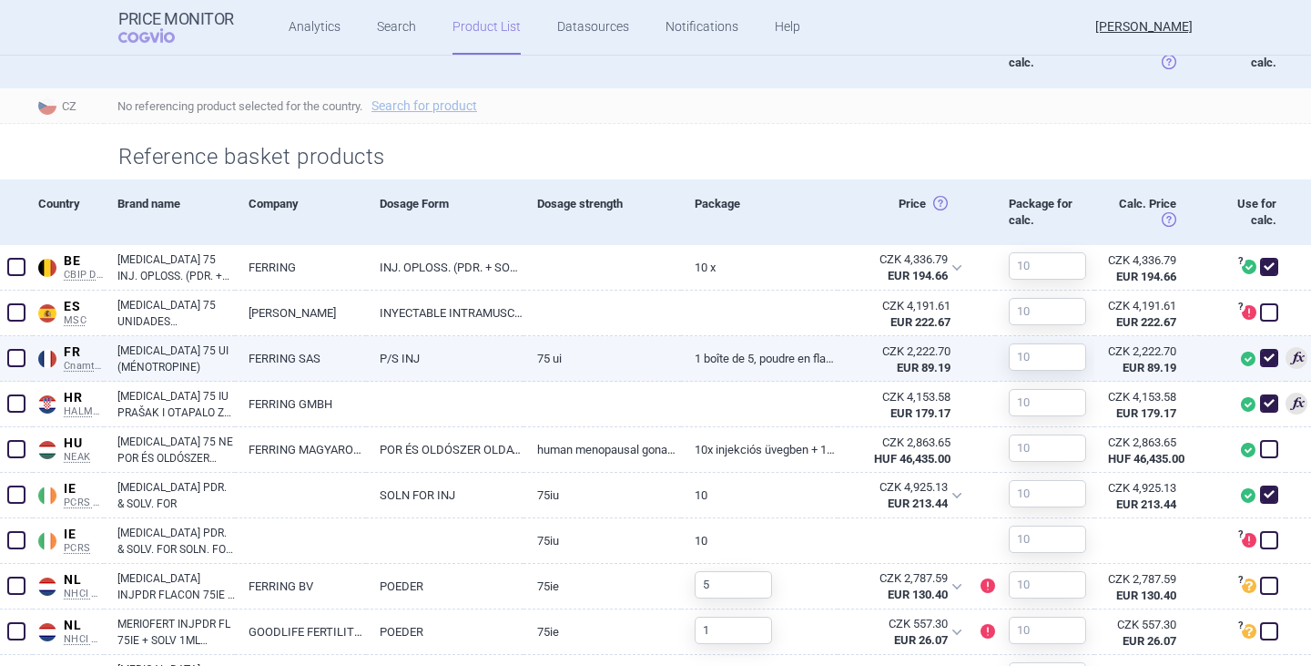
click at [132, 352] on link "[MEDICAL_DATA] 75 UI (MÉNOTROPINE)" at bounding box center [175, 358] width 117 height 33
select select "EUR"
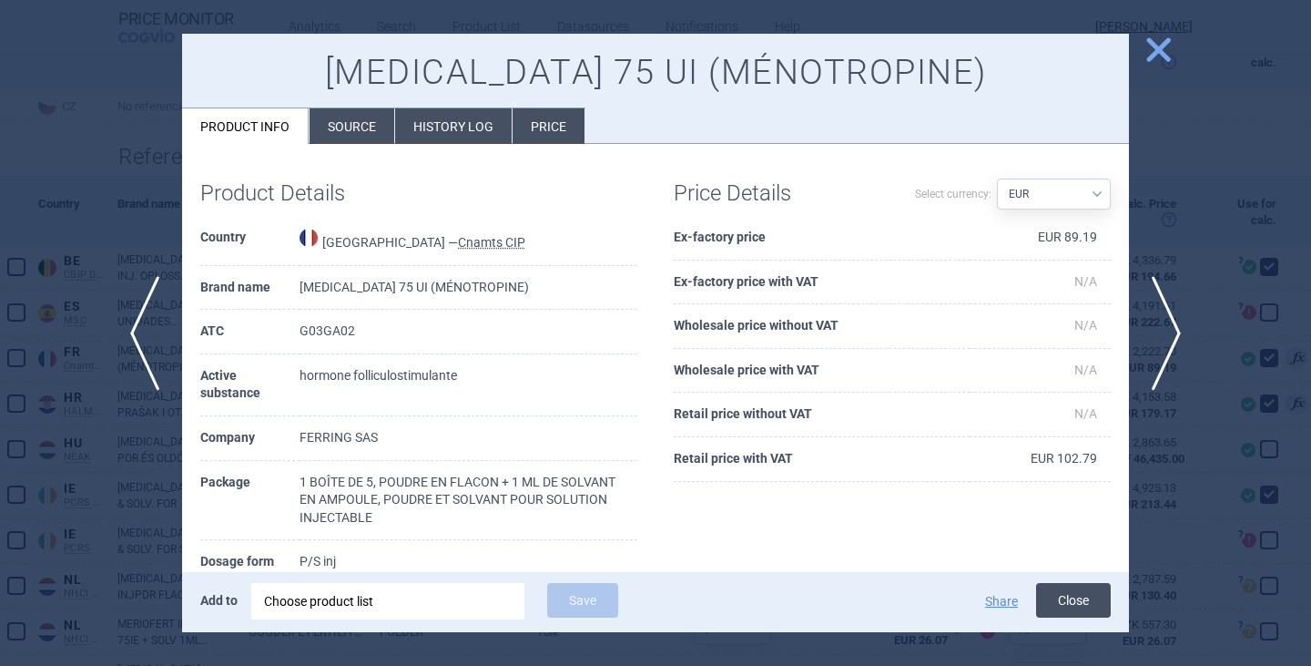
click at [1062, 601] on button "Close" at bounding box center [1073, 600] width 75 height 35
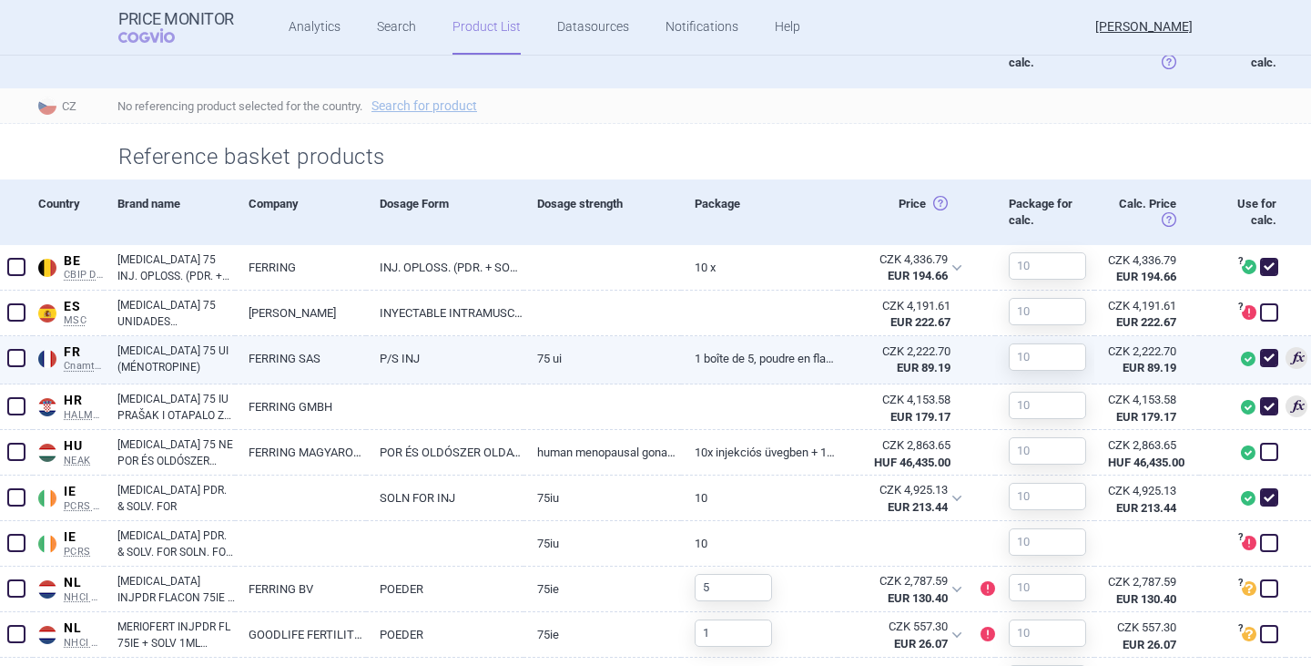
click at [23, 358] on span at bounding box center [16, 358] width 18 height 18
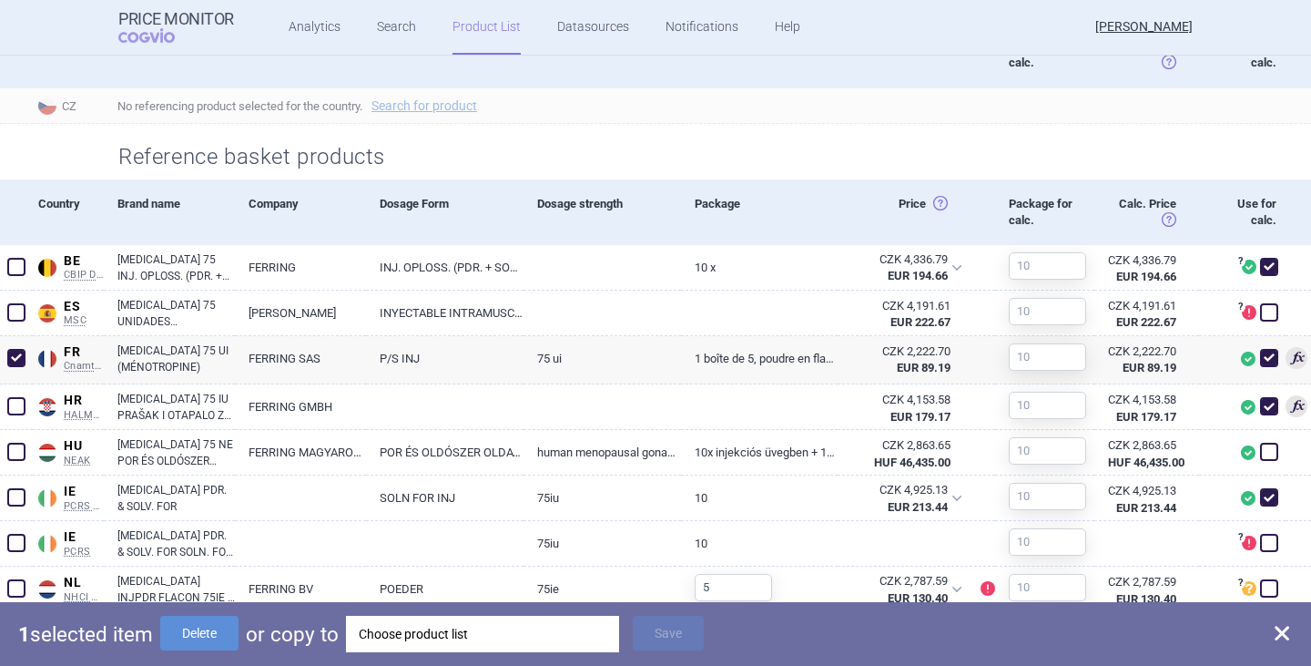
click at [465, 629] on div "Choose product list" at bounding box center [483, 633] width 248 height 36
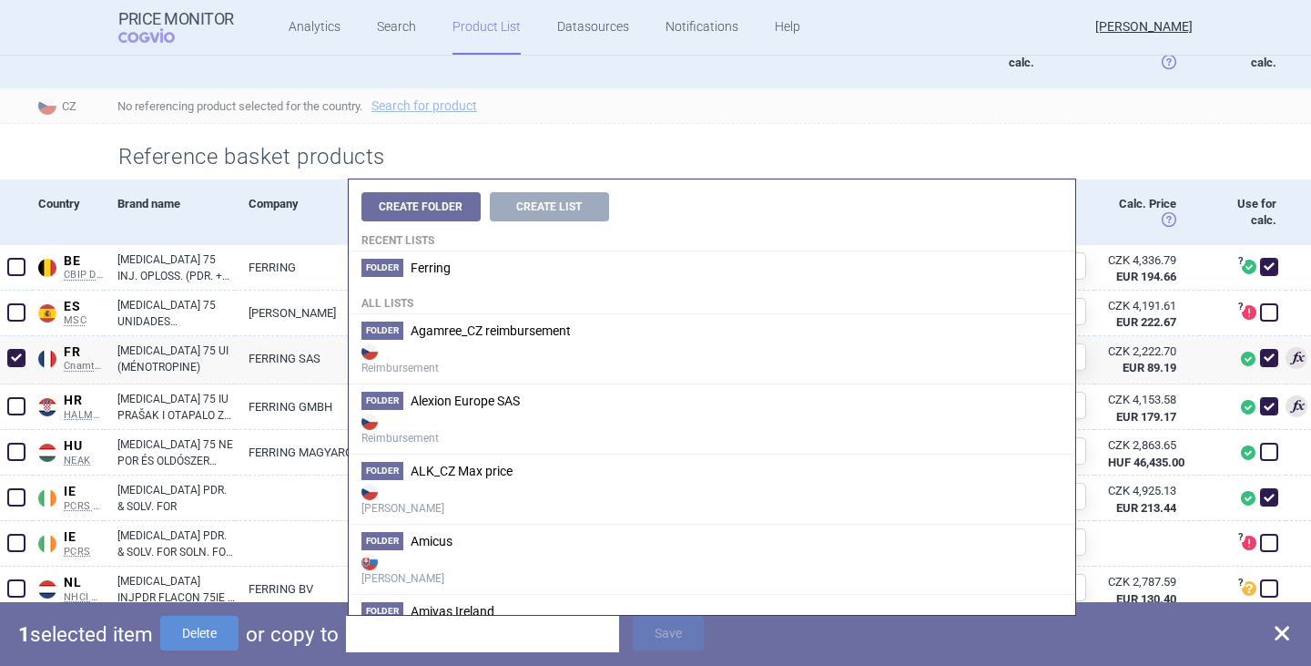
click at [862, 633] on div "1 selected item Delete or copy to Save" at bounding box center [655, 634] width 1311 height 64
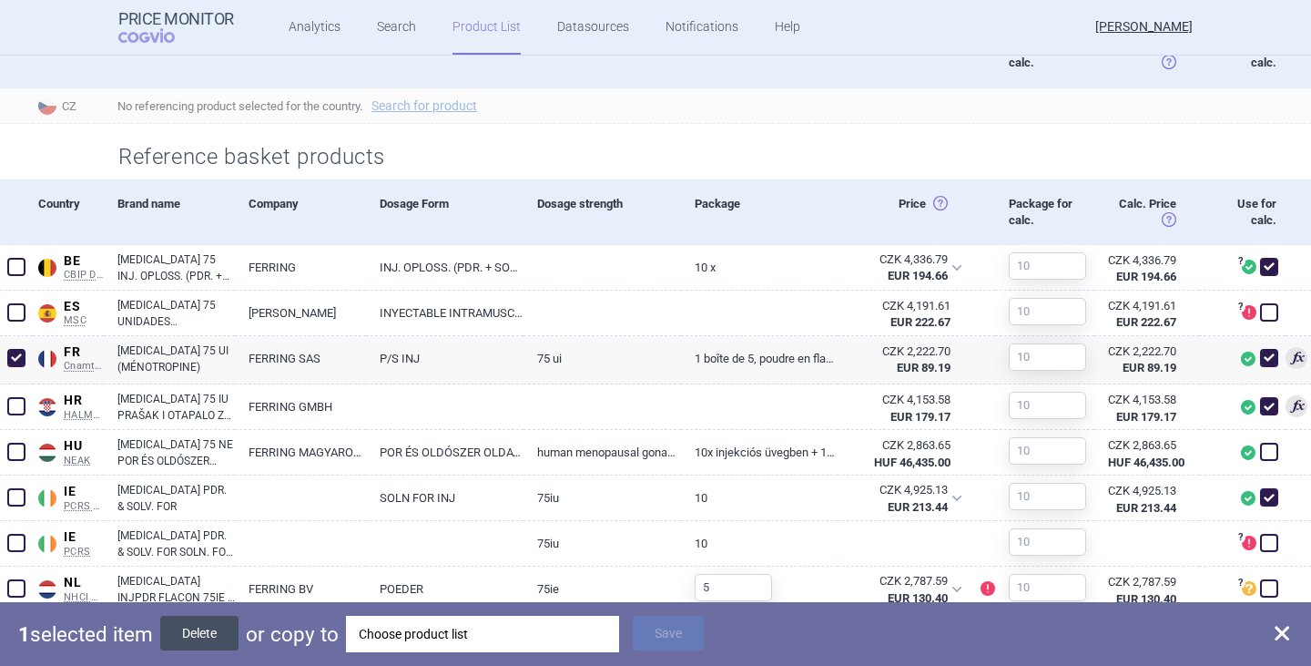
click at [207, 635] on button "Delete" at bounding box center [199, 632] width 78 height 35
checkbox input "false"
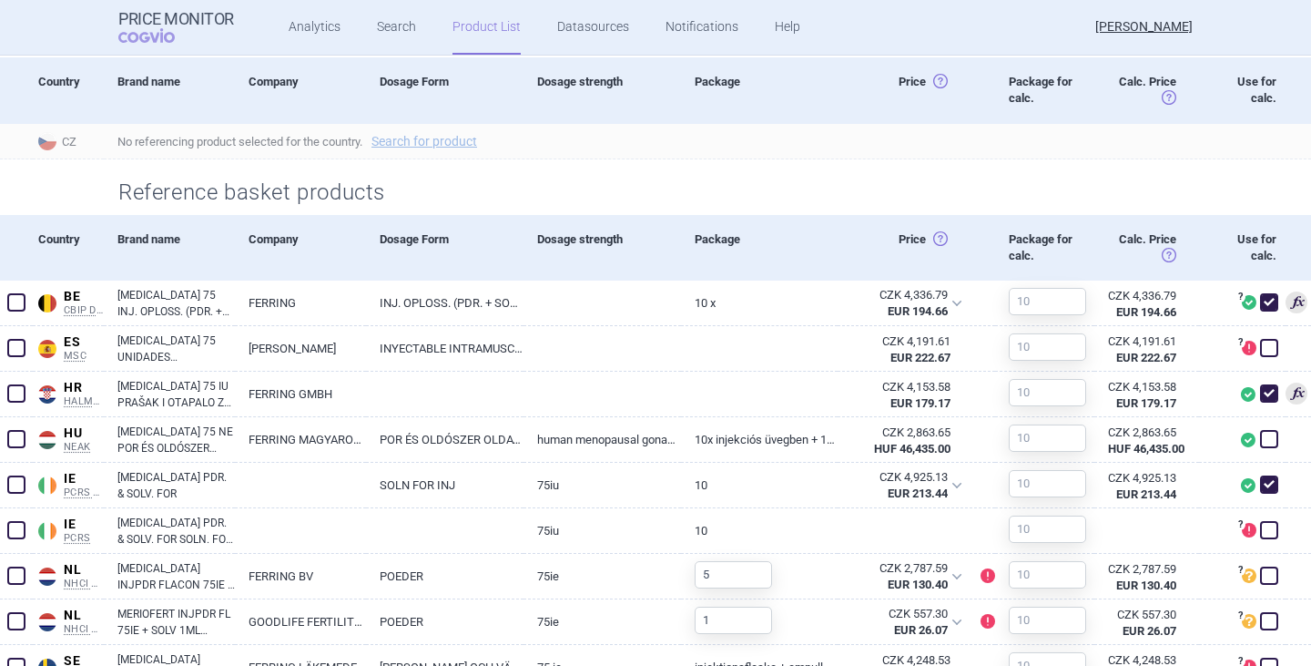
scroll to position [546, 0]
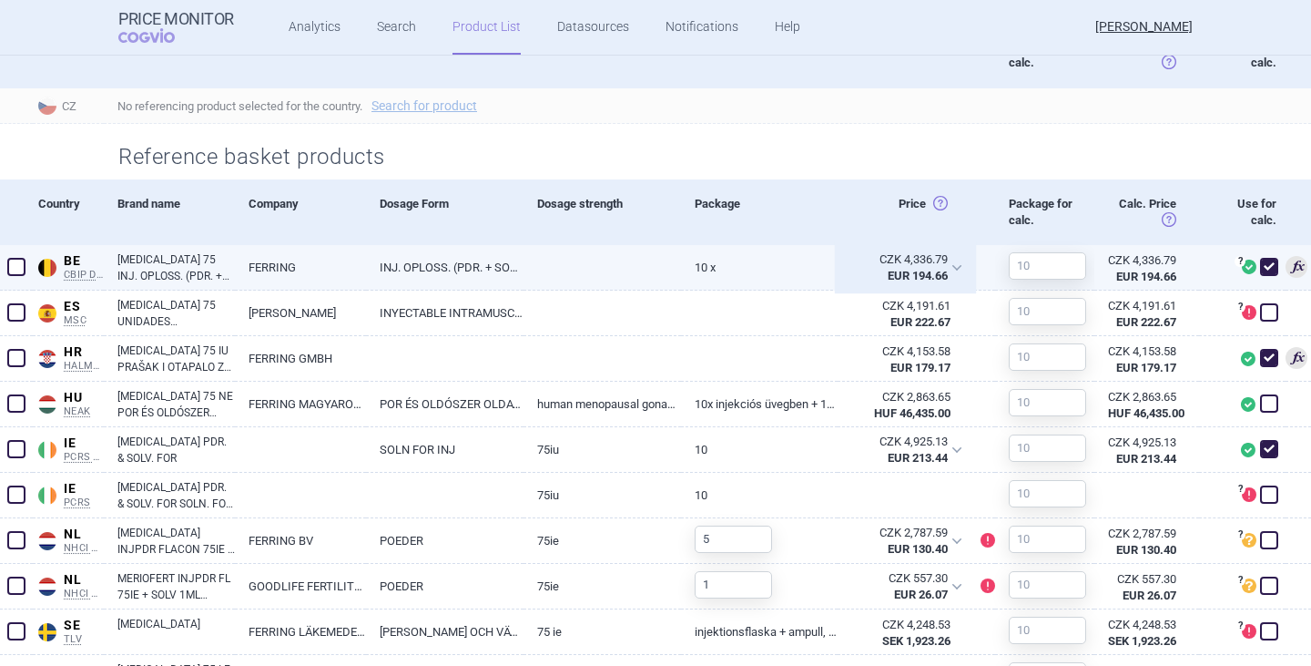
click at [949, 274] on div "CZK 4,336.79 EUR 194.66" at bounding box center [906, 268] width 136 height 46
